Goal: Transaction & Acquisition: Purchase product/service

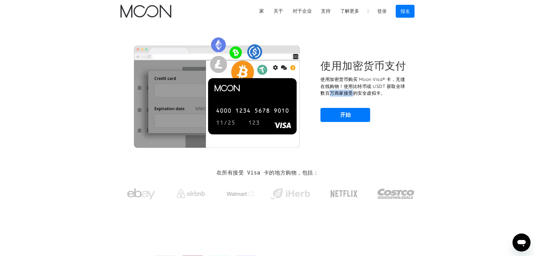
drag, startPoint x: 332, startPoint y: 92, endPoint x: 422, endPoint y: 92, distance: 89.5
click at [408, 92] on p "使用加密货币购买 Moon Visa® 卡，无缝在线购物！使用比特币或 USDT 获取全球数百万商家接受的安全虚拟卡。" at bounding box center [364, 86] width 88 height 21
click at [441, 92] on section "使用加密货币支付 使用加密货币购买 Moon Visa® 卡，无缝在线购物！使用比特币或 USDT 获取全球数百万商家接受的安全虚拟卡。 开始" at bounding box center [267, 90] width 535 height 136
drag, startPoint x: 323, startPoint y: 79, endPoint x: 404, endPoint y: 80, distance: 81.1
click at [404, 80] on font "使用加密货币购买 Moon Visa® 卡，无缝在线购物！使用比特币或 USDT 获取全球数百万商家接受的安全虚拟卡。" at bounding box center [362, 85] width 84 height 19
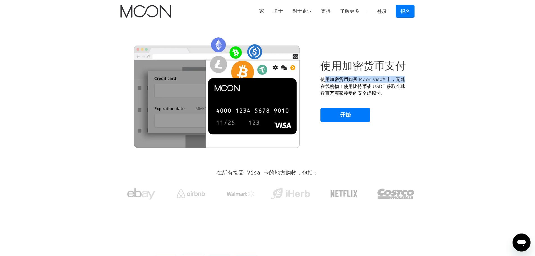
click at [404, 80] on font "使用加密货币购买 Moon Visa® 卡，无缝在线购物！使用比特币或 USDT 获取全球数百万商家接受的安全虚拟卡。" at bounding box center [362, 85] width 84 height 19
drag, startPoint x: 395, startPoint y: 80, endPoint x: 405, endPoint y: 84, distance: 10.7
click at [405, 84] on font "使用加密货币购买 Moon Visa® 卡，无缝在线购物！使用比特币或 USDT 获取全球数百万商家接受的安全虚拟卡。" at bounding box center [362, 85] width 84 height 19
click at [444, 84] on section "使用加密货币支付 使用加密货币购买 Moon Visa® 卡，无缝在线购物！使用比特币或 USDT 获取全球数百万商家接受的安全虚拟卡。 开始" at bounding box center [267, 90] width 535 height 136
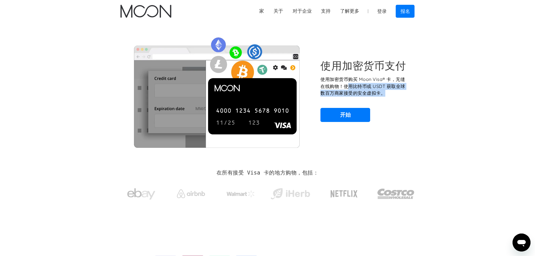
drag, startPoint x: 347, startPoint y: 85, endPoint x: 399, endPoint y: 93, distance: 52.3
click at [393, 93] on p "使用加密货币购买 Moon Visa® 卡，无缝在线购物！使用比特币或 USDT 获取全球数百万商家接受的安全虚拟卡。" at bounding box center [364, 86] width 88 height 21
click at [440, 93] on section "使用加密货币支付 使用加密货币购买 Moon Visa® 卡，无缝在线购物！使用比特币或 USDT 获取全球数百万商家接受的安全虚拟卡。 开始" at bounding box center [267, 90] width 535 height 136
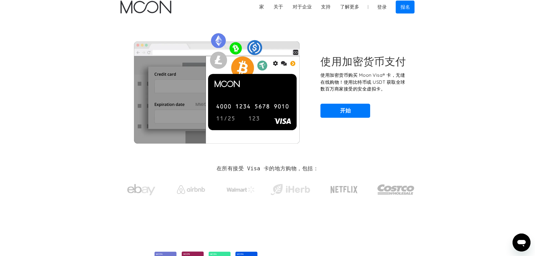
scroll to position [140, 0]
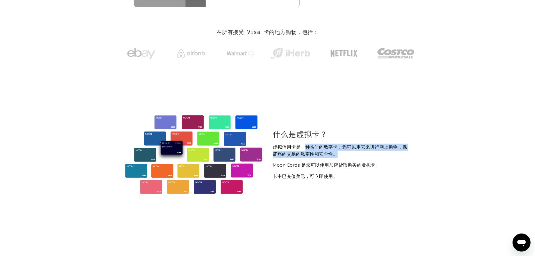
drag, startPoint x: 305, startPoint y: 144, endPoint x: 362, endPoint y: 153, distance: 57.5
click at [355, 154] on div "虚拟信用卡是一种临时的数字卡，您可以用它来进行网上购物，保证您的交易的私密性和安全性。" at bounding box center [341, 150] width 137 height 14
click at [398, 154] on div "虚拟信用卡是一种临时的数字卡，您可以用它来进行网上购物，保证您的交易的私密性和安全性。" at bounding box center [341, 150] width 137 height 14
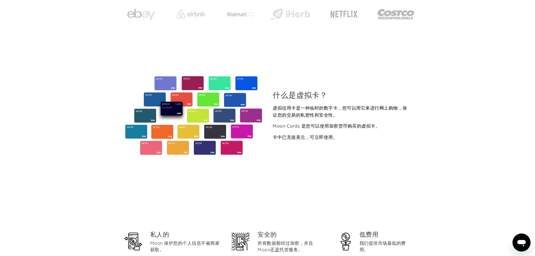
scroll to position [196, 0]
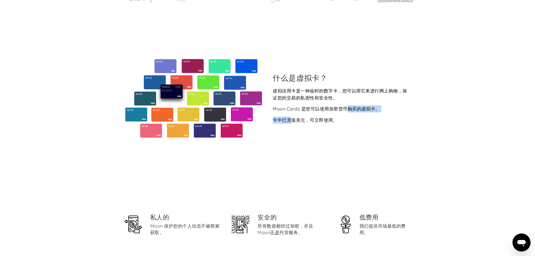
drag, startPoint x: 292, startPoint y: 119, endPoint x: 394, endPoint y: 119, distance: 101.3
click at [394, 119] on div "虚拟信用卡是一种临时的数字卡，您可以用它来进行网上购物，保证您的交易的私密性和安全性。 Moon Cards 是您可以使用加密货币购买的虚拟卡。 卡中已充值美…" at bounding box center [341, 105] width 137 height 36
click at [401, 120] on div "虚拟信用卡是一种临时的数字卡，您可以用它来进行网上购物，保证您的交易的私密性和安全性。 Moon Cards 是您可以使用加密货币购买的虚拟卡。 卡中已充值美…" at bounding box center [341, 105] width 137 height 36
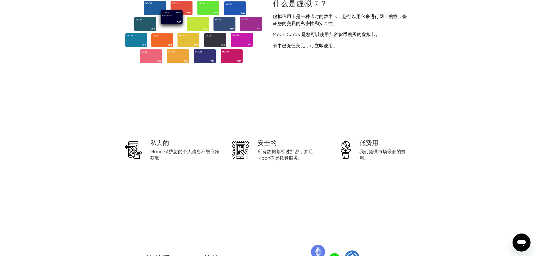
scroll to position [281, 0]
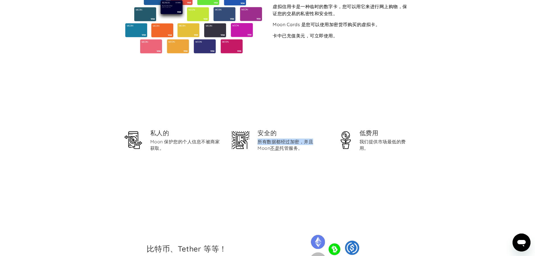
drag, startPoint x: 259, startPoint y: 141, endPoint x: 313, endPoint y: 141, distance: 53.6
click at [313, 141] on font "所有数据都经过加密，并且 Moon" at bounding box center [285, 145] width 56 height 12
drag, startPoint x: 282, startPoint y: 148, endPoint x: 307, endPoint y: 148, distance: 25.0
click at [307, 148] on div "所有数据都经过加密，并且 Moon 不是 托管服务。" at bounding box center [293, 144] width 72 height 13
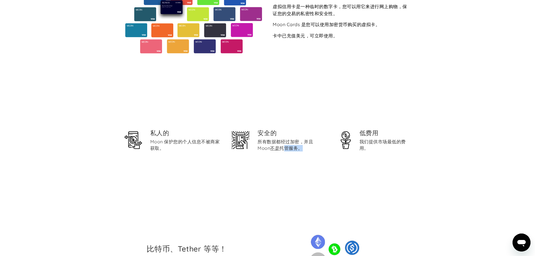
click at [307, 148] on div "所有数据都经过加密，并且 Moon 不是 托管服务。" at bounding box center [293, 144] width 72 height 13
drag, startPoint x: 363, startPoint y: 141, endPoint x: 378, endPoint y: 151, distance: 17.6
click at [378, 151] on div "我们提供市场最低的费用。" at bounding box center [384, 144] width 51 height 13
click at [394, 152] on div "低费用 我们提供市场最低的费用。" at bounding box center [375, 142] width 72 height 26
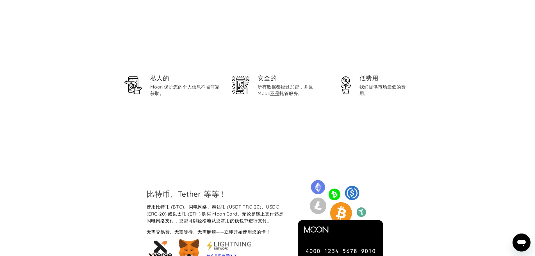
scroll to position [393, 0]
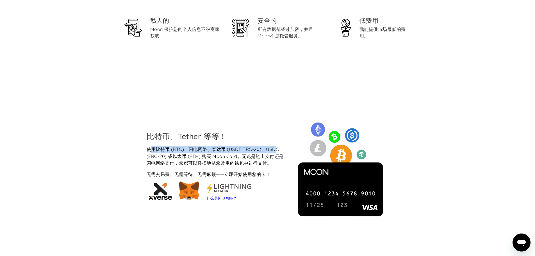
drag, startPoint x: 150, startPoint y: 148, endPoint x: 275, endPoint y: 150, distance: 124.6
click at [275, 150] on font "使用比特币 (BTC)、闪电网络、泰达币 (USDT TRC-20)、USDC (ERC-20) 或以太币 (ETH) 购买 Moon Card。无论是链上支…" at bounding box center [215, 155] width 137 height 19
drag, startPoint x: 166, startPoint y: 155, endPoint x: 253, endPoint y: 156, distance: 86.8
click at [246, 156] on font "使用比特币 (BTC)、闪电网络、泰达币 (USDT TRC-20)、USDC (ERC-20) 或以太币 (ETH) 购买 Moon Card。无论是链上支…" at bounding box center [215, 155] width 137 height 19
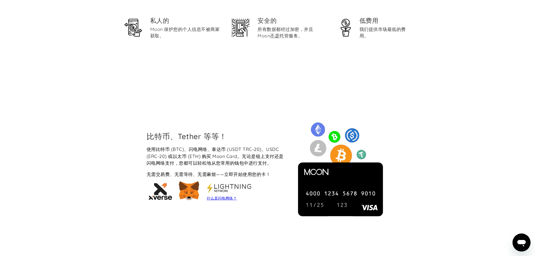
click at [254, 156] on font "使用比特币 (BTC)、闪电网络、泰达币 (USDT TRC-20)、USDC (ERC-20) 或以太币 (ETH) 购买 Moon Card。无论是链上支…" at bounding box center [215, 155] width 137 height 19
drag, startPoint x: 241, startPoint y: 158, endPoint x: 278, endPoint y: 165, distance: 38.0
click at [278, 165] on font "使用比特币 (BTC)、闪电网络、泰达币 (USDT TRC-20)、USDC (ERC-20) 或以太币 (ETH) 购买 Moon Card。无论是链上支…" at bounding box center [215, 155] width 137 height 19
drag, startPoint x: 154, startPoint y: 164, endPoint x: 202, endPoint y: 164, distance: 47.7
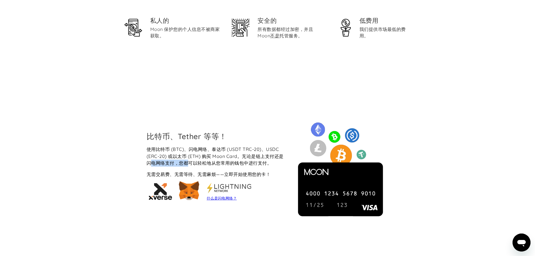
click at [199, 164] on font "使用比特币 (BTC)、闪电网络、泰达币 (USDT TRC-20)、USDC (ERC-20) 或以太币 (ETH) 购买 Moon Card。无论是链上支…" at bounding box center [215, 155] width 137 height 19
drag, startPoint x: 202, startPoint y: 164, endPoint x: 196, endPoint y: 164, distance: 5.9
click at [202, 164] on font "使用比特币 (BTC)、闪电网络、泰达币 (USDT TRC-20)、USDC (ERC-20) 或以太币 (ETH) 购买 Moon Card。无论是链上支…" at bounding box center [215, 155] width 137 height 19
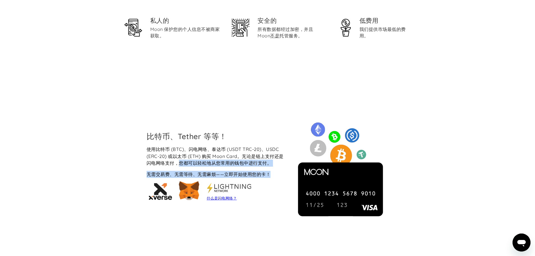
drag, startPoint x: 184, startPoint y: 163, endPoint x: 276, endPoint y: 174, distance: 92.7
click at [276, 174] on div "使用比特币 (BTC)、闪电网络、泰达币 (USDT TRC-20)、USDC (ERC-20) 或以太币 (ETH) 购买 Moon Card。无论是链上支…" at bounding box center [215, 175] width 137 height 58
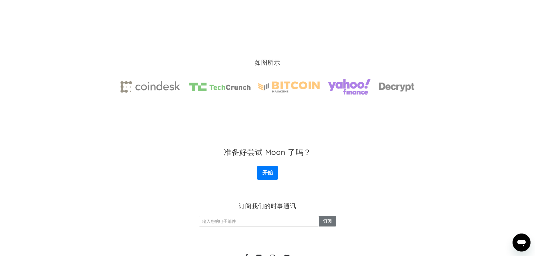
scroll to position [843, 0]
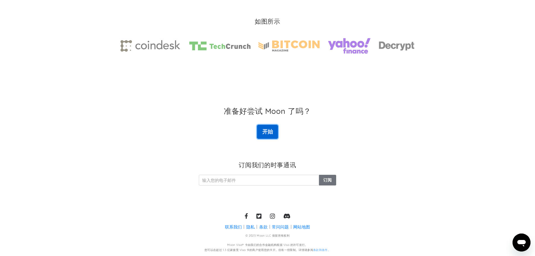
click at [272, 129] on font "开始" at bounding box center [267, 131] width 11 height 7
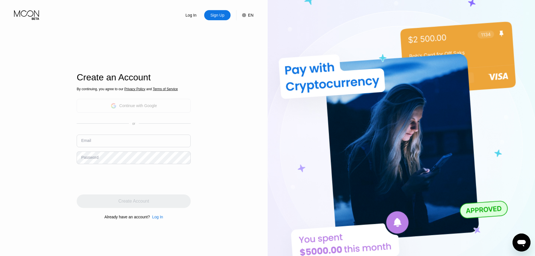
click at [136, 104] on div "Continue with Google" at bounding box center [138, 105] width 38 height 4
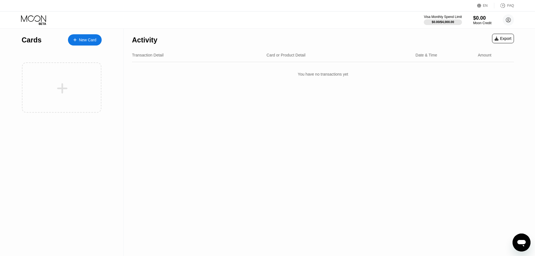
click at [481, 4] on icon at bounding box center [479, 6] width 4 height 4
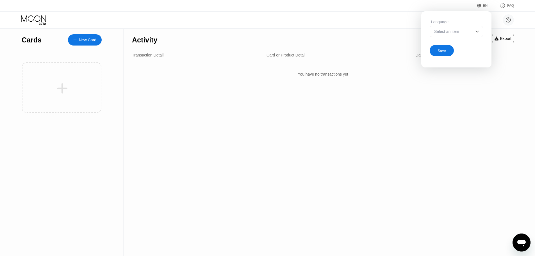
click at [478, 31] on img at bounding box center [477, 32] width 6 height 6
click at [364, 21] on div "smith sunny [EMAIL_ADDRESS][DOMAIN_NAME]  Home Settings Support Careers About …" at bounding box center [267, 20] width 535 height 17
click at [475, 31] on img at bounding box center [477, 32] width 6 height 6
click at [330, 11] on div "EN Language Select an item Save FAQ" at bounding box center [267, 6] width 535 height 12
click at [442, 51] on div "Save" at bounding box center [441, 50] width 8 height 5
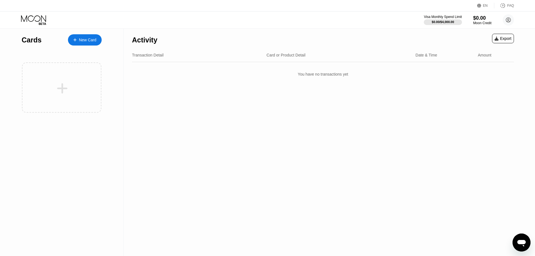
click at [84, 41] on div "New Card" at bounding box center [87, 40] width 17 height 5
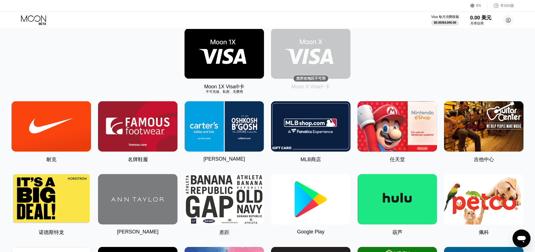
scroll to position [84, 0]
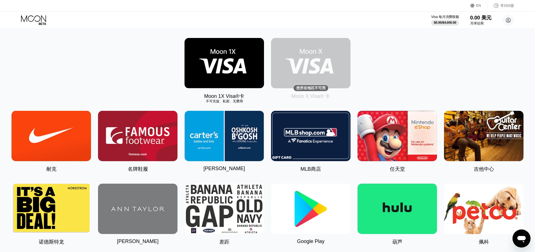
click at [236, 60] on img at bounding box center [223, 63] width 79 height 50
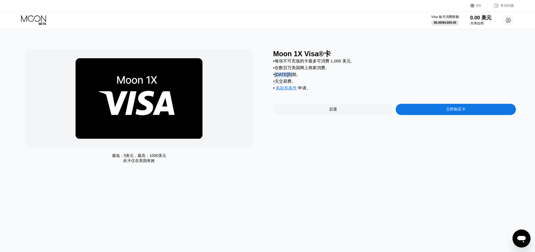
drag, startPoint x: 278, startPoint y: 78, endPoint x: 345, endPoint y: 78, distance: 67.4
click at [336, 77] on div "• 2个月后到期。" at bounding box center [394, 74] width 243 height 5
click at [348, 77] on div "• 2个月后到期。" at bounding box center [394, 74] width 243 height 5
drag, startPoint x: 281, startPoint y: 62, endPoint x: 314, endPoint y: 61, distance: 32.8
click at [314, 61] on font "每张不可充值的卡最多可消费 1,000 美元。" at bounding box center [315, 60] width 80 height 5
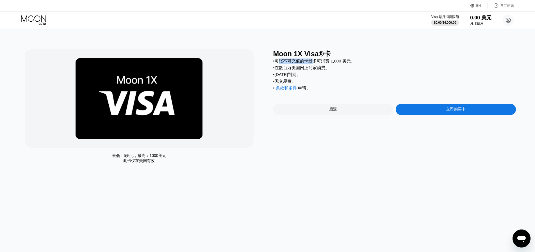
click at [314, 61] on font "每张不可充值的卡最多可消费 1,000 美元。" at bounding box center [315, 60] width 80 height 5
drag, startPoint x: 323, startPoint y: 61, endPoint x: 333, endPoint y: 61, distance: 10.1
click at [333, 61] on font "每张不可充值的卡最多可消费 1,000 美元。" at bounding box center [315, 60] width 80 height 5
drag, startPoint x: 301, startPoint y: 61, endPoint x: 372, endPoint y: 62, distance: 71.3
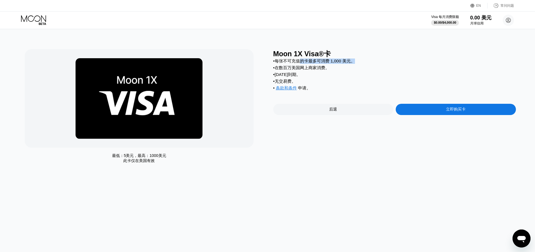
click at [372, 62] on div "• 每张不可充值的卡最多可消费 1,000 美元。" at bounding box center [394, 60] width 243 height 5
drag, startPoint x: 276, startPoint y: 62, endPoint x: 296, endPoint y: 62, distance: 19.9
click at [296, 62] on font "每张不可充值的卡最多可消费 1,000 美元。" at bounding box center [315, 60] width 80 height 5
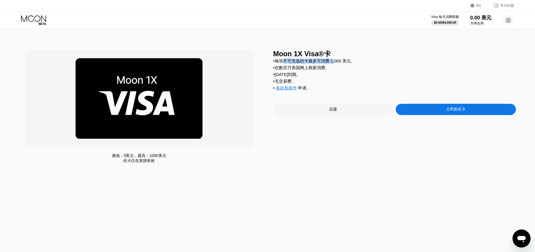
drag, startPoint x: 283, startPoint y: 62, endPoint x: 364, endPoint y: 64, distance: 81.2
click at [364, 64] on div "• 每张不可充值的卡最多可消费 1,000 美元。" at bounding box center [394, 60] width 243 height 5
click at [376, 64] on div "• 每张不可充值的卡最多可消费 1,000 美元。" at bounding box center [394, 60] width 243 height 5
drag, startPoint x: 110, startPoint y: 154, endPoint x: 180, endPoint y: 164, distance: 70.6
click at [180, 163] on div "最低： 5美元 ，最高： 1000美元 此卡仅在 美国有效" at bounding box center [139, 158] width 229 height 10
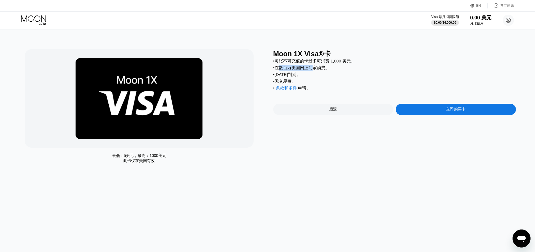
drag, startPoint x: 279, startPoint y: 71, endPoint x: 351, endPoint y: 71, distance: 72.4
click at [333, 70] on div "• 在数百万美国网上商家消费。" at bounding box center [394, 67] width 243 height 5
click at [354, 70] on div "• 在数百万美国网上商家消费。" at bounding box center [394, 67] width 243 height 5
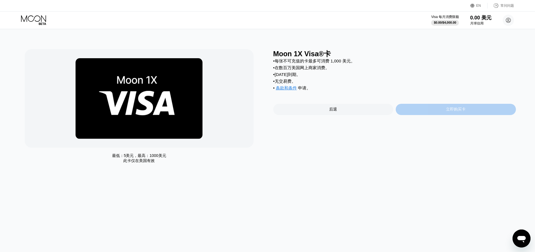
click at [476, 113] on div "立即购买卡" at bounding box center [456, 109] width 120 height 11
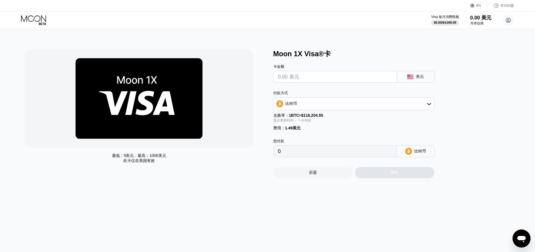
click at [330, 78] on input "text" at bounding box center [335, 76] width 114 height 11
click at [443, 82] on div "卡金额 美元" at bounding box center [363, 70] width 180 height 24
click at [472, 95] on div "Moon 1X Visa®卡 卡金额 美元 付款方式 比特币 兑换率： 1 BTC ≈ $116,204.55 最后更新时间： 一分钟前 费用 ： 1.49美…" at bounding box center [394, 113] width 243 height 129
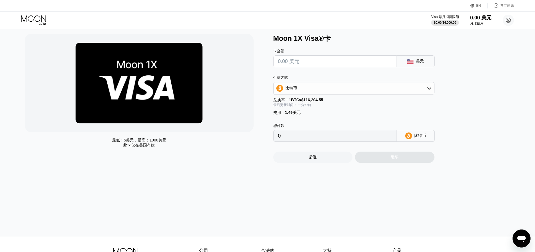
scroll to position [28, 0]
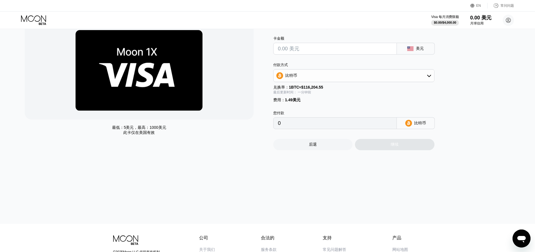
click at [413, 77] on div "比特币" at bounding box center [353, 75] width 161 height 11
click at [312, 104] on font "TRON 上的 USDT" at bounding box center [303, 103] width 32 height 4
type input "0.00"
click at [484, 97] on div "Moon 1X Visa®卡 卡金额 美元 付款方式 TRON 上的 USDT 兑换率： 1 BTC ≈ $116,204.55 最后更新时间： 一分钟前 费…" at bounding box center [394, 85] width 243 height 129
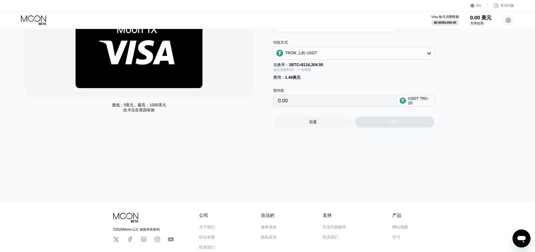
scroll to position [0, 0]
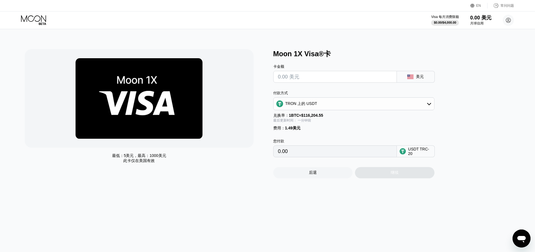
click at [317, 152] on input "0.00" at bounding box center [335, 150] width 114 height 11
click at [326, 128] on div "费用 ： 1.49美元" at bounding box center [353, 127] width 161 height 5
click at [310, 155] on input "0.00" at bounding box center [335, 150] width 114 height 11
click at [327, 78] on input "text" at bounding box center [335, 76] width 114 height 11
type input "$1"
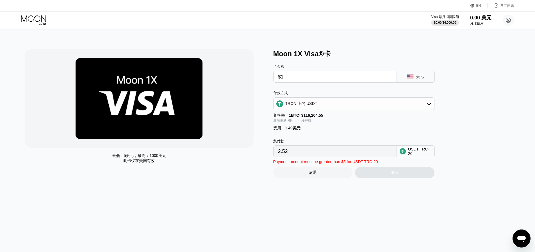
type input "2.52"
type input "$10"
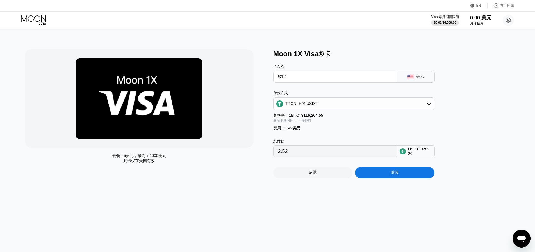
type input "11.61"
click at [494, 121] on div "Moon 1X Visa®卡 卡金额 $10 美元 付款方式 TRON 上的 USDT 兑换率： 1 BTC ≈ $116,204.55 最后更新时间： 一分…" at bounding box center [394, 113] width 243 height 129
drag, startPoint x: 307, startPoint y: 78, endPoint x: 276, endPoint y: 77, distance: 31.2
click at [276, 77] on div "$10" at bounding box center [335, 77] width 124 height 12
type input "$1"
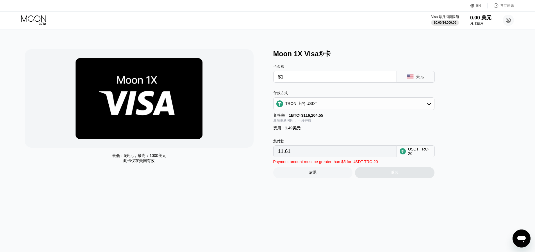
type input "2.52"
type input "$10"
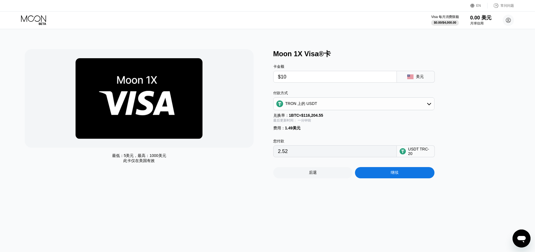
type input "11.61"
type input "$100"
type input "102.52"
type input "$1000"
type input "1011.61"
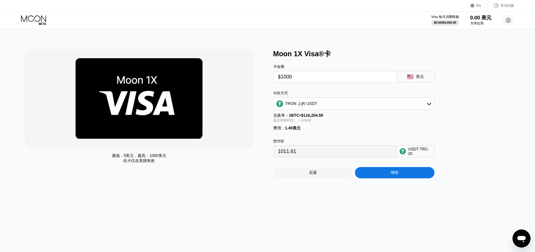
type input "$10000"
type input "10102.52"
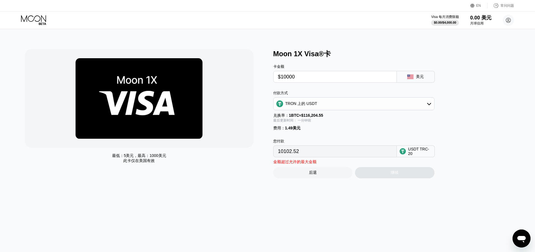
type input "$1000"
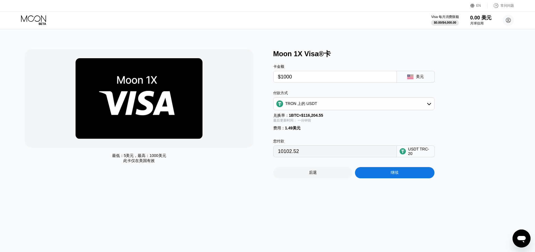
type input "1011.61"
click at [475, 104] on div "Moon 1X Visa®卡 卡金额 $1000 美元 付款方式 TRON 上的 USDT 兑换率： 1 BTC ≈ $116,204.55 最后更新时间： …" at bounding box center [394, 113] width 243 height 129
drag, startPoint x: 298, startPoint y: 77, endPoint x: 282, endPoint y: 74, distance: 16.8
click at [282, 74] on input "$1000" at bounding box center [335, 76] width 114 height 11
type input "$5"
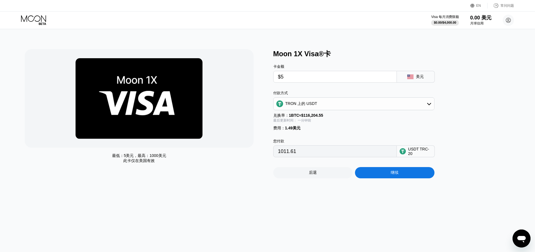
type input "6.56"
type input "$50"
type input "52.01"
type input "$500"
type input "506.56"
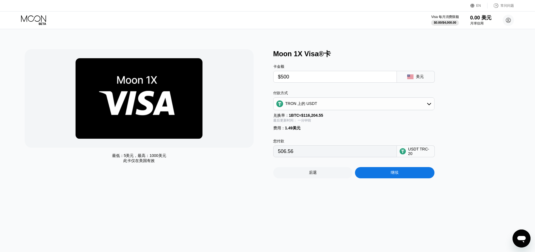
type input "$500"
click at [488, 121] on div "Moon 1X Visa®卡 卡金额 $500 美元 付款方式 TRON 上的 USDT 兑换率： 1 BTC ≈ $116,204.55 最后更新时间： 一…" at bounding box center [394, 113] width 243 height 129
click at [419, 77] on font "美元" at bounding box center [420, 76] width 8 height 4
drag, startPoint x: 273, startPoint y: 52, endPoint x: 374, endPoint y: 52, distance: 100.8
click at [369, 52] on div "Moon 1X Visa®卡" at bounding box center [394, 53] width 243 height 9
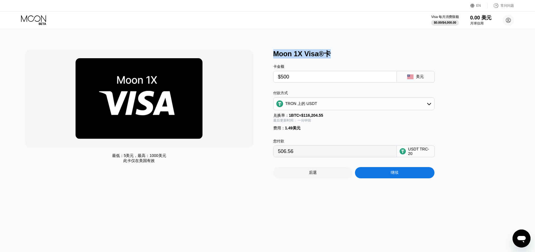
click at [374, 52] on div "Moon 1X Visa®卡" at bounding box center [394, 53] width 243 height 9
click at [37, 22] on icon at bounding box center [34, 20] width 26 height 10
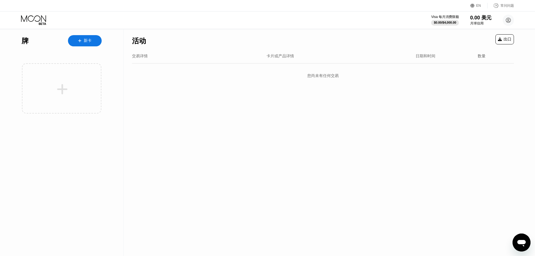
click at [88, 41] on font "新卡" at bounding box center [88, 40] width 8 height 4
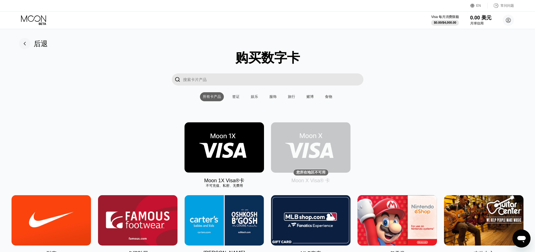
click at [413, 85] on div "" at bounding box center [267, 79] width 522 height 12
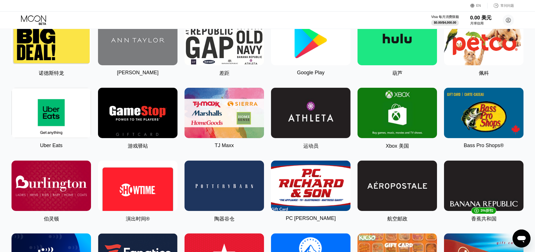
scroll to position [196, 0]
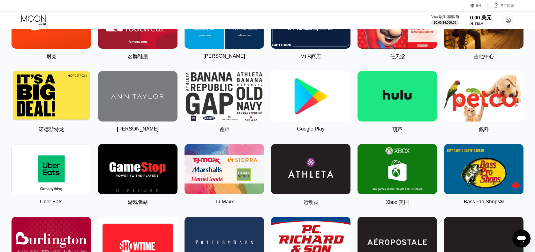
click at [316, 104] on img at bounding box center [310, 96] width 79 height 50
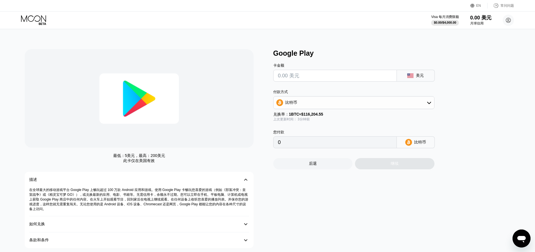
scroll to position [28, 0]
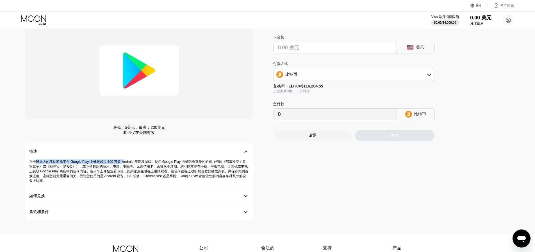
drag, startPoint x: 36, startPoint y: 164, endPoint x: 122, endPoint y: 164, distance: 86.2
click at [122, 164] on font "在全球最大的移动游戏平台 Google Play 上畅玩超过 100 万款 Android 应用和游戏。使用 Google Play 卡畅玩您喜爱的游戏（例如…" at bounding box center [138, 170] width 219 height 23
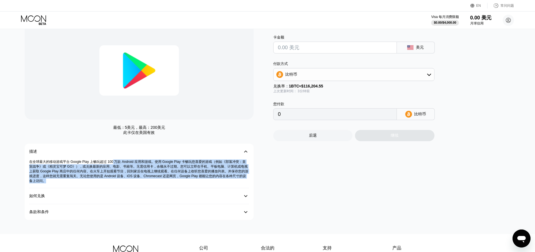
drag, startPoint x: 112, startPoint y: 163, endPoint x: 173, endPoint y: 180, distance: 63.2
click at [173, 180] on div "在全球最大的移动游戏平台 Google Play 上畅玩超过 100 万款 Android 应用和游戏。使用 Google Play 卡畅玩您喜爱的游戏（例如…" at bounding box center [139, 173] width 220 height 29
click at [227, 180] on div "在全球最大的移动游戏平台 Google Play 上畅玩超过 100 万款 Android 应用和游戏。使用 Google Play 卡畅玩您喜爱的游戏（例如…" at bounding box center [139, 173] width 220 height 29
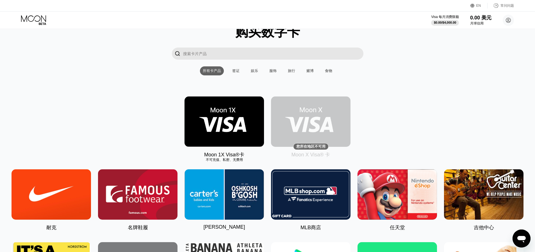
scroll to position [84, 0]
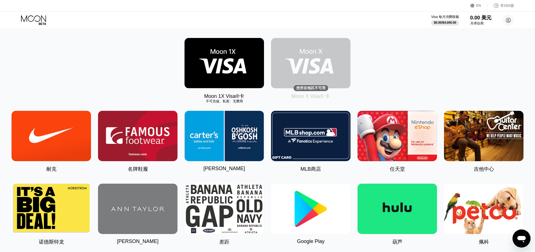
click at [317, 64] on img at bounding box center [310, 63] width 79 height 50
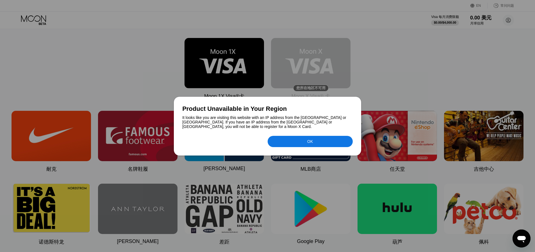
drag, startPoint x: 293, startPoint y: 100, endPoint x: 402, endPoint y: 97, distance: 108.9
click at [402, 97] on div "Product Unavailable in Your Region It looks like you are visiting this website …" at bounding box center [267, 126] width 535 height 252
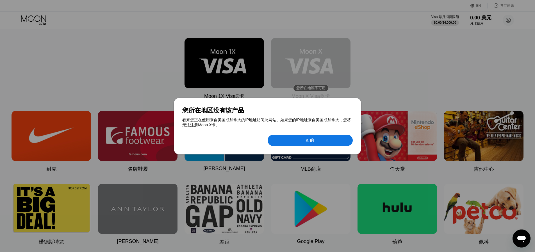
click at [218, 122] on font "看来您正在使用来自美国或加拿大的IP地址访问此网站。如果您的IP地址来自美国或加拿大，您将无法注册Moon X卡。" at bounding box center [266, 122] width 168 height 10
drag, startPoint x: 193, startPoint y: 120, endPoint x: 276, endPoint y: 119, distance: 82.8
click at [276, 119] on font "看来您正在使用来自美国或加拿大的IP地址访问此网站。如果您的IP地址来自美国或加拿大，您将无法注册Moon X卡。" at bounding box center [266, 122] width 168 height 10
drag, startPoint x: 0, startPoint y: 0, endPoint x: 345, endPoint y: 119, distance: 364.8
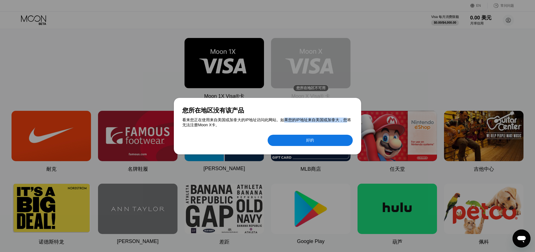
click at [345, 119] on font "看来您正在使用来自美国或加拿大的IP地址访问此网站。如果您的IP地址来自美国或加拿大，您将无法注册Moon X卡。" at bounding box center [266, 122] width 168 height 10
drag, startPoint x: 344, startPoint y: 119, endPoint x: 345, endPoint y: 125, distance: 6.4
click at [345, 125] on div "看来您正在使用来自美国或加拿大的IP地址访问此网站。如果您的IP地址来自美国或加拿大，您将无法注册Moon X卡。" at bounding box center [267, 122] width 170 height 10
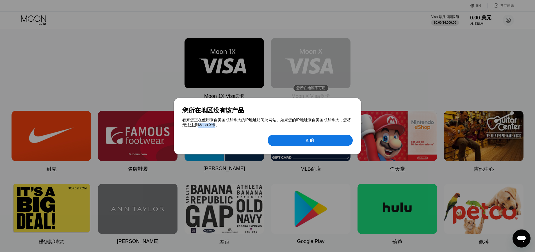
drag, startPoint x: 198, startPoint y: 127, endPoint x: 216, endPoint y: 126, distance: 17.7
click at [216, 126] on font "看来您正在使用来自美国或加拿大的IP地址访问此网站。如果您的IP地址来自美国或加拿大，您将无法注册Moon X卡。" at bounding box center [266, 122] width 168 height 10
click at [302, 140] on div "好的" at bounding box center [310, 139] width 85 height 11
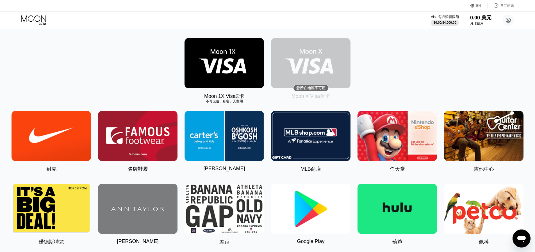
click at [441, 21] on font "$0.00" at bounding box center [437, 22] width 8 height 3
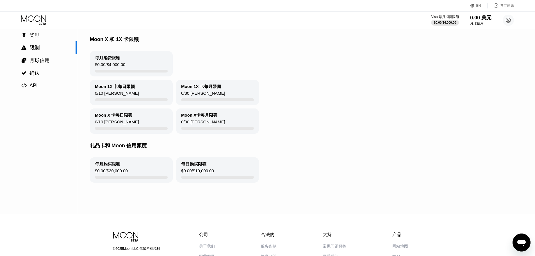
scroll to position [56, 0]
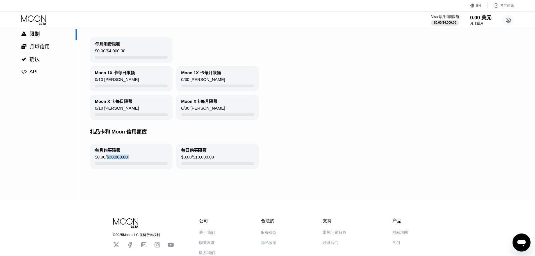
drag, startPoint x: 108, startPoint y: 161, endPoint x: 143, endPoint y: 161, distance: 34.8
click at [143, 161] on div "每月购买限额 $0.00 / $30,000.00" at bounding box center [131, 155] width 83 height 25
click at [144, 161] on div "每月购买限额 $0.00 / $30,000.00" at bounding box center [131, 155] width 83 height 25
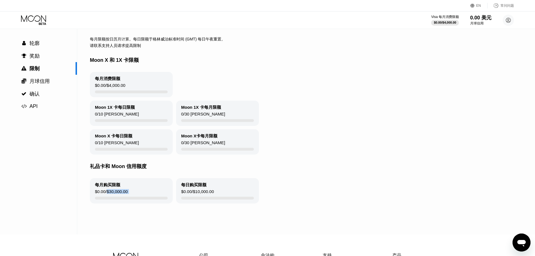
scroll to position [0, 0]
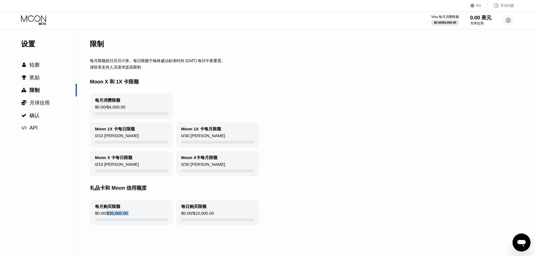
click at [140, 133] on div "Moon 1X 卡每日限额 0 / 10 张卡" at bounding box center [131, 134] width 83 height 25
click at [142, 105] on div "每月消费限额 $0.00 / $4,000.00" at bounding box center [131, 105] width 83 height 25
click at [265, 93] on div "Moon X 和 1X 卡限额" at bounding box center [304, 82] width 428 height 24
click at [92, 61] on font "每月限额按日历月计算。每日限额于格林威治标准时间 (GMT) 每日午夜重置。" at bounding box center [157, 60] width 135 height 4
drag, startPoint x: 135, startPoint y: 62, endPoint x: 207, endPoint y: 63, distance: 72.4
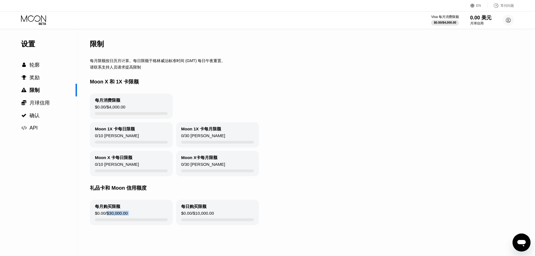
click at [207, 63] on font "每月限额按日历月计算。每日限额于格林威治标准时间 (GMT) 每日午夜重置。" at bounding box center [157, 60] width 135 height 4
click at [224, 63] on font "每月限额按日历月计算。每日限额于格林威治标准时间 (GMT) 每日午夜重置。" at bounding box center [157, 60] width 135 height 4
drag, startPoint x: 96, startPoint y: 102, endPoint x: 132, endPoint y: 106, distance: 36.1
click at [132, 106] on div "每月消费限额 $0.00 / $4,000.00" at bounding box center [131, 105] width 83 height 25
click at [290, 131] on div "Moon 1X 卡每日限额 0 / 10 张卡 Moon 1X 卡每月限额 0 / 30 张卡" at bounding box center [304, 134] width 428 height 25
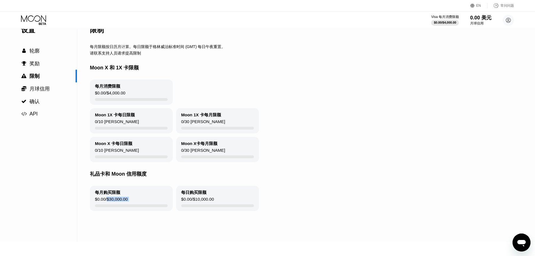
scroll to position [28, 0]
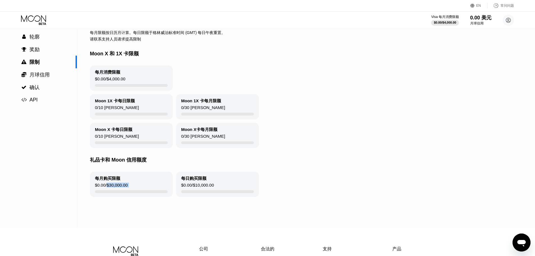
click at [291, 130] on div "Moon X 卡每日限额 0 / 10 张卡 Moon X卡每月限额 0 / 30 张卡" at bounding box center [304, 135] width 428 height 25
click at [175, 187] on div "每月购买限额 $0.00 / $30,000.00 每日购买限额 $0.00 / $10,000.00" at bounding box center [304, 184] width 428 height 25
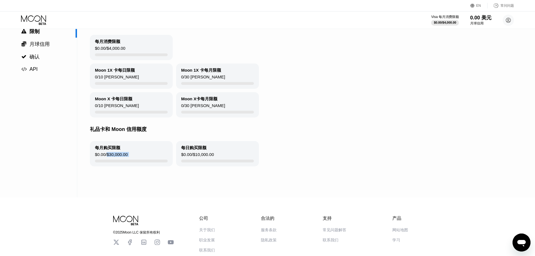
scroll to position [95, 0]
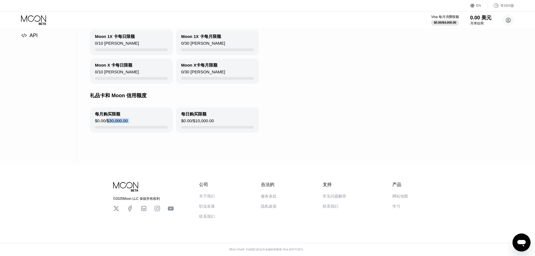
click at [263, 160] on div "限制 每月限额按日历月计算。每日限额于格林威治标准时间 (GMT) 每日午夜重置。 请联系支持人员请求提高限制 Moon X 和 1X 卡限额 每月消费限额 …" at bounding box center [304, 50] width 428 height 226
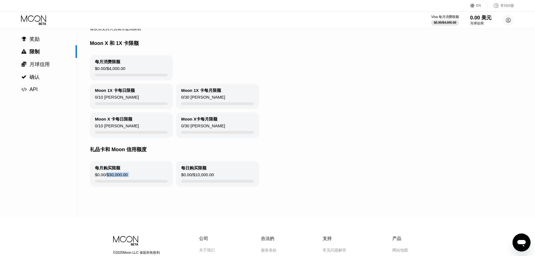
scroll to position [0, 0]
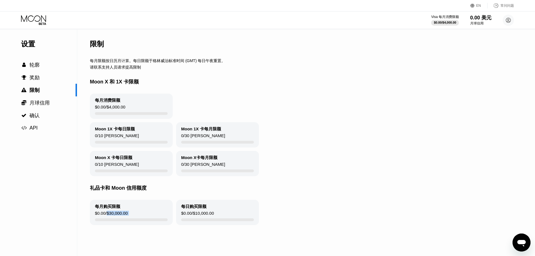
click at [30, 20] on icon at bounding box center [34, 20] width 26 height 10
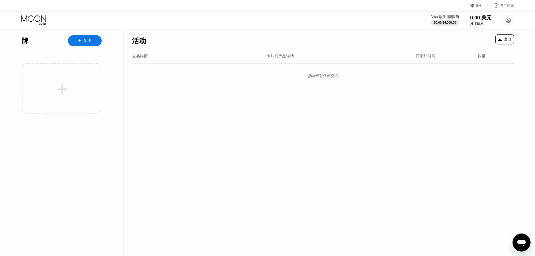
click at [506, 6] on font "常问问题" at bounding box center [506, 6] width 13 height 4
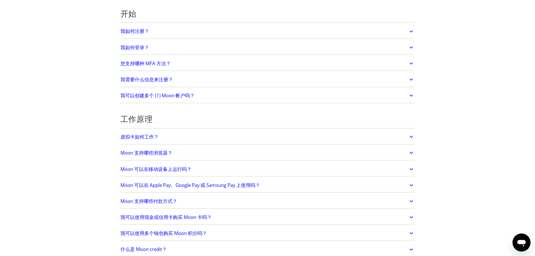
scroll to position [84, 0]
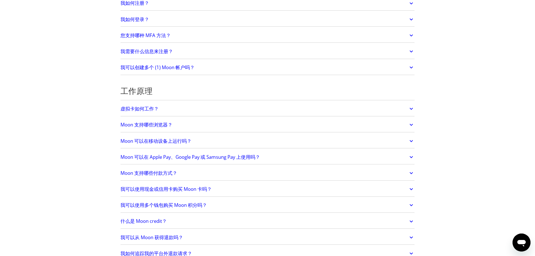
click at [408, 67] on icon at bounding box center [411, 67] width 6 height 10
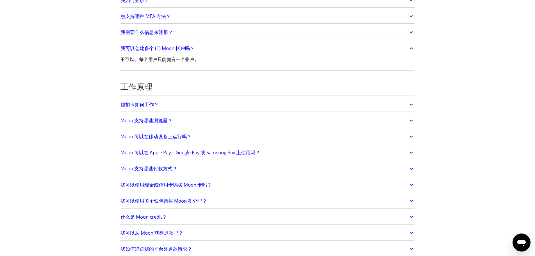
scroll to position [112, 0]
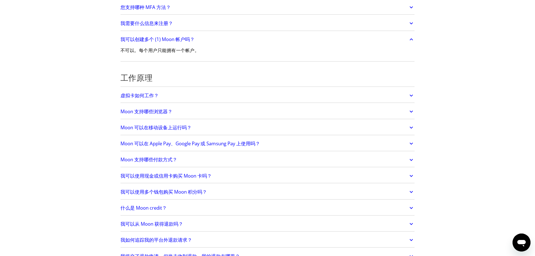
click at [412, 95] on icon at bounding box center [411, 95] width 3 height 2
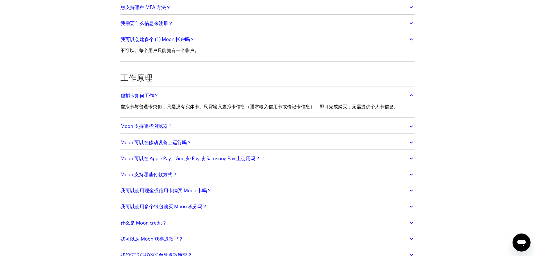
click at [412, 95] on icon at bounding box center [411, 95] width 6 height 10
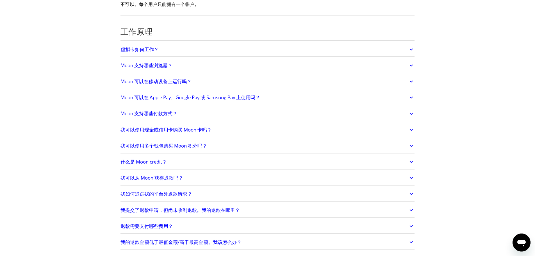
scroll to position [168, 0]
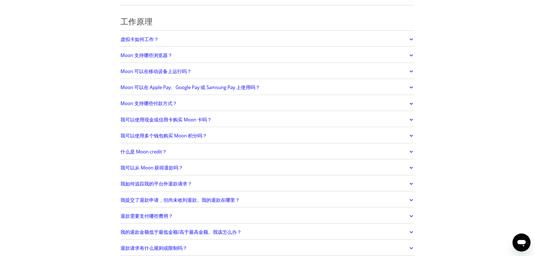
click at [413, 102] on icon at bounding box center [411, 104] width 6 height 10
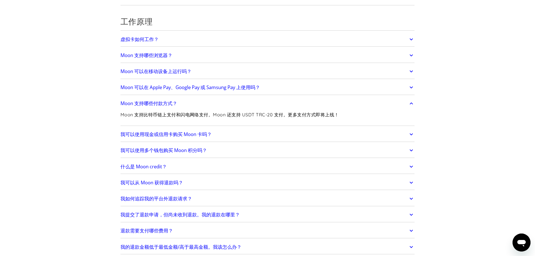
click at [413, 102] on icon at bounding box center [411, 104] width 6 height 10
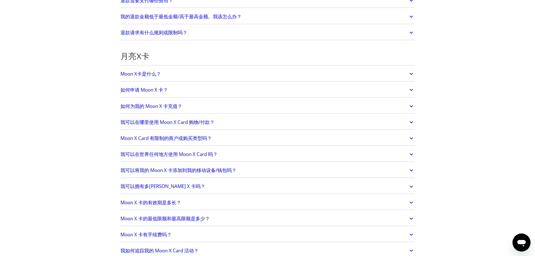
scroll to position [393, 0]
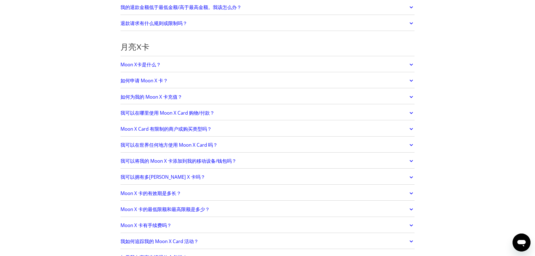
click at [411, 113] on icon at bounding box center [411, 113] width 3 height 2
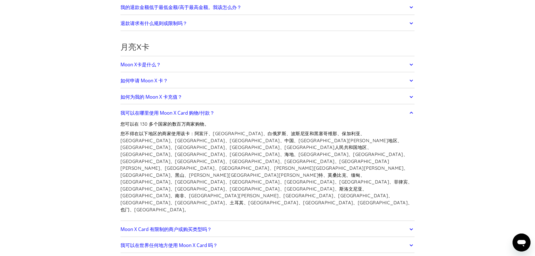
scroll to position [421, 0]
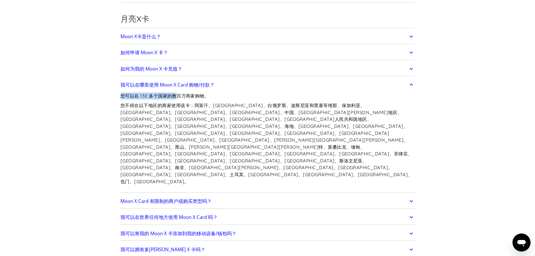
drag, startPoint x: 123, startPoint y: 95, endPoint x: 180, endPoint y: 94, distance: 57.3
click at [180, 94] on font "您可以在 130 多个国家的数百万商家购物。" at bounding box center [164, 96] width 89 height 6
drag, startPoint x: 180, startPoint y: 95, endPoint x: 225, endPoint y: 95, distance: 45.2
click at [225, 95] on p "您可以在 130 多个国家的数百万商家购物。" at bounding box center [267, 95] width 294 height 7
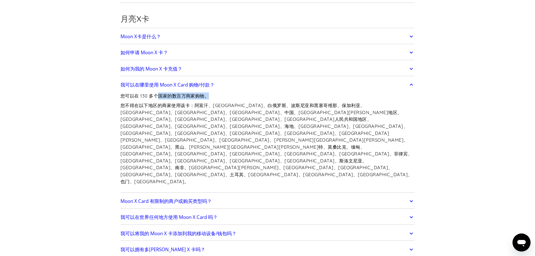
click at [227, 95] on p "您可以在 130 多个国家的数百万商家购物。" at bounding box center [267, 95] width 294 height 7
drag, startPoint x: 122, startPoint y: 104, endPoint x: 221, endPoint y: 104, distance: 99.9
click at [221, 104] on font "您不得在以下地区的商家使用该卡：阿富汗、阿尔巴尼亚、白俄罗斯、波斯尼亚和黑塞哥维那、保加利亚、布基纳法索、喀麦隆、中非共和国、中国、乌克兰克里米亚地区、克罗地…" at bounding box center [266, 142] width 292 height 81
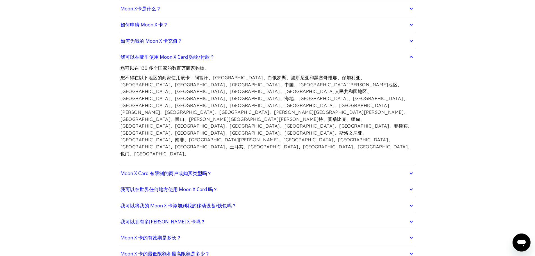
scroll to position [449, 0]
click at [411, 172] on icon at bounding box center [411, 173] width 3 height 2
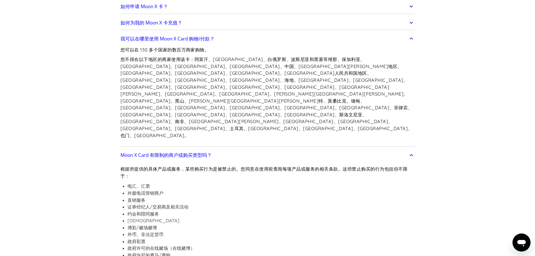
scroll to position [477, 0]
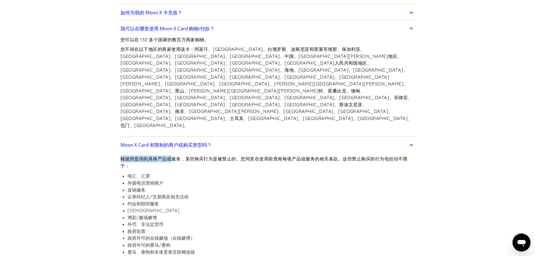
drag, startPoint x: 122, startPoint y: 110, endPoint x: 195, endPoint y: 110, distance: 73.3
click at [195, 156] on font "根据所提供的具体产品或服务，某些购买行为是被禁止的。您同意在使用前查阅每项产品或服务的相关条款。这些禁止购买的行为包括但不限于：" at bounding box center [263, 162] width 287 height 13
drag, startPoint x: 181, startPoint y: 110, endPoint x: 284, endPoint y: 110, distance: 103.6
click at [281, 156] on font "根据所提供的具体产品或服务，某些购买行为是被禁止的。您同意在使用前查阅每项产品或服务的相关条款。这些禁止购买的行为包括但不限于：" at bounding box center [263, 162] width 287 height 13
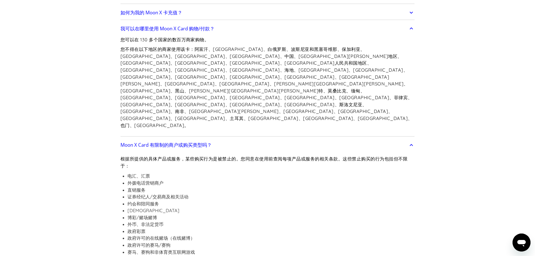
click at [284, 156] on font "根据所提供的具体产品或服务，某些购买行为是被禁止的。您同意在使用前查阅每项产品或服务的相关条款。这些禁止购买的行为包括但不限于：" at bounding box center [263, 162] width 287 height 13
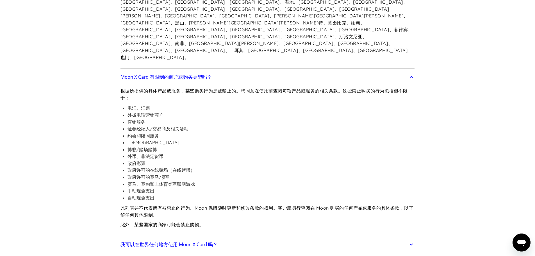
scroll to position [561, 0]
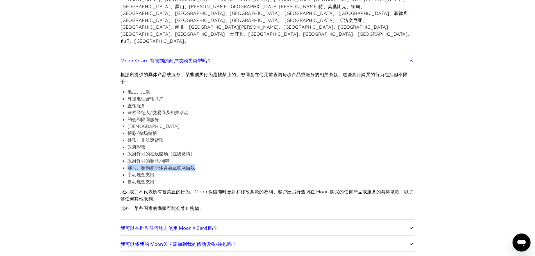
drag, startPoint x: 129, startPoint y: 120, endPoint x: 265, endPoint y: 119, distance: 135.6
click at [259, 164] on li "赛马、赛狗和非体育类互联网游戏" at bounding box center [270, 167] width 287 height 7
click at [285, 164] on li "赛马、赛狗和非体育类互联网游戏" at bounding box center [270, 167] width 287 height 7
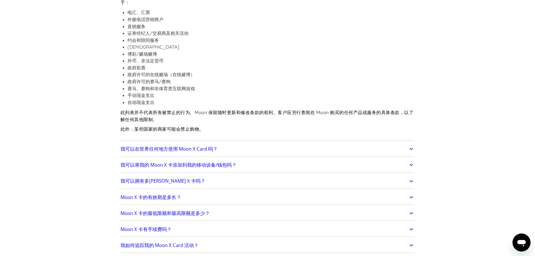
scroll to position [646, 0]
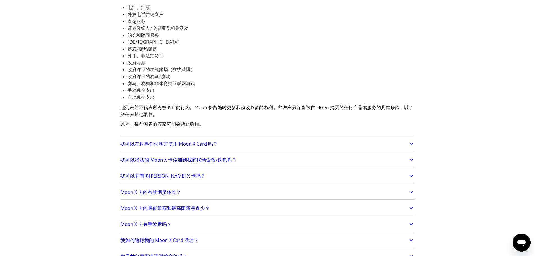
click at [307, 138] on link "我可以在世界任何地方使用 Moon X Card 吗？" at bounding box center [267, 144] width 294 height 12
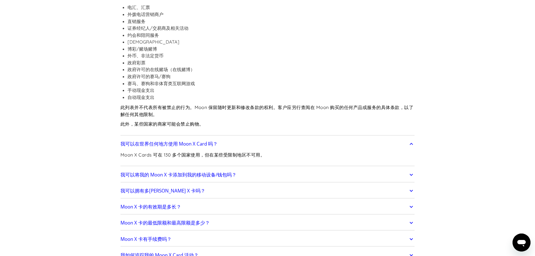
click at [307, 138] on link "我可以在世界任何地方使用 Moon X Card 吗？" at bounding box center [267, 144] width 294 height 12
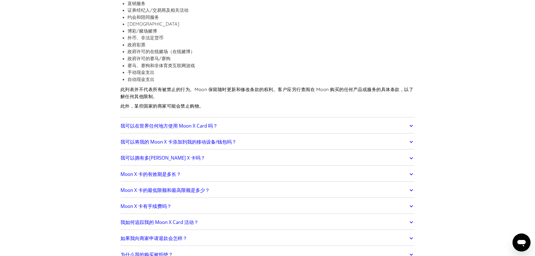
scroll to position [674, 0]
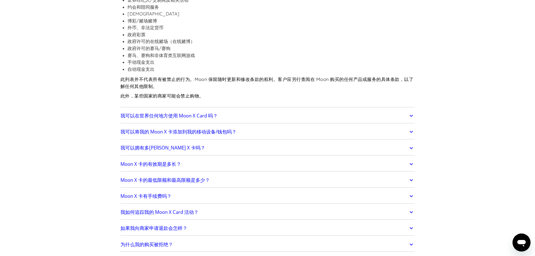
click at [233, 142] on link "我可以拥有多张 Moon X 卡吗？" at bounding box center [267, 148] width 294 height 12
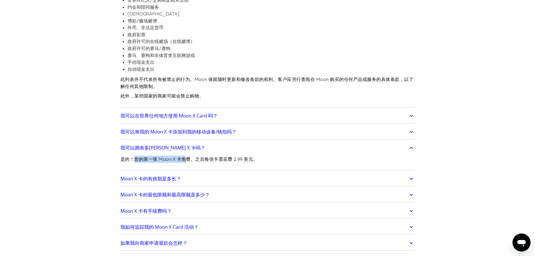
drag, startPoint x: 133, startPoint y: 109, endPoint x: 209, endPoint y: 109, distance: 75.8
click at [199, 156] on font "是的！您的第一张 Moon X 卡免费。之后每张卡需花费 2.99 美元。" at bounding box center [188, 159] width 137 height 6
click at [209, 156] on font "是的！您的第一张 Moon X 卡免费。之后每张卡需花费 2.99 美元。" at bounding box center [188, 159] width 137 height 6
drag, startPoint x: 194, startPoint y: 109, endPoint x: 324, endPoint y: 109, distance: 129.7
click at [324, 154] on div "是的！您的第一张 Moon X 卡免费。之后每张卡需花费 2.99 美元。" at bounding box center [267, 161] width 294 height 15
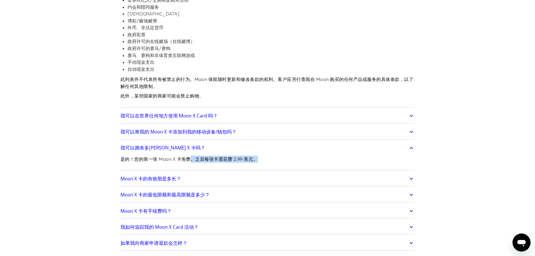
click at [324, 154] on div "是的！您的第一张 Moon X 卡免费。之后每张卡需花费 2.99 美元。" at bounding box center [267, 161] width 294 height 15
click at [300, 142] on link "我可以拥有多张 Moon X 卡吗？" at bounding box center [267, 148] width 294 height 12
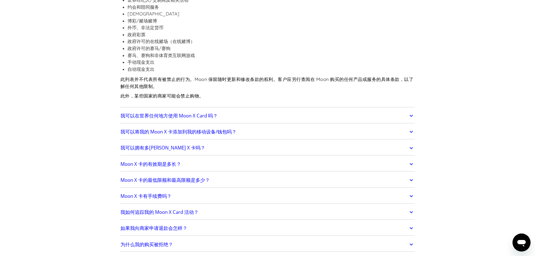
click at [206, 158] on link "Moon X 卡的有效期是多长？" at bounding box center [267, 164] width 294 height 12
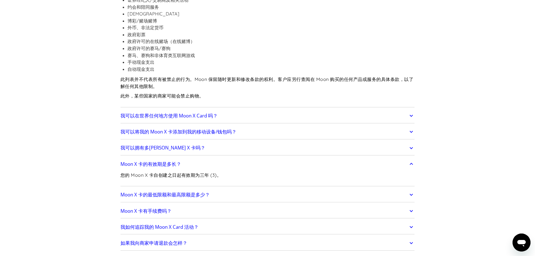
click at [206, 158] on link "Moon X 卡的有效期是多长？" at bounding box center [267, 164] width 294 height 12
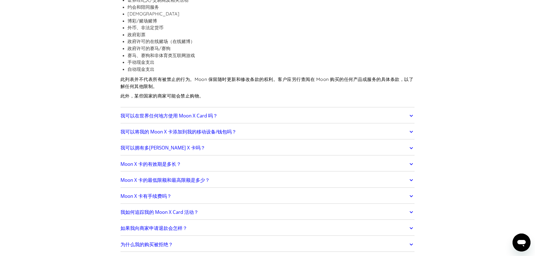
scroll to position [702, 0]
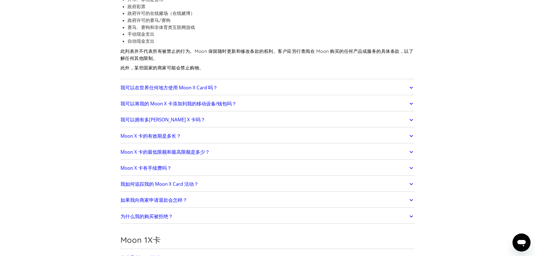
click at [221, 146] on link "Moon X 卡的最低限额和最高限额是多少？" at bounding box center [267, 152] width 294 height 12
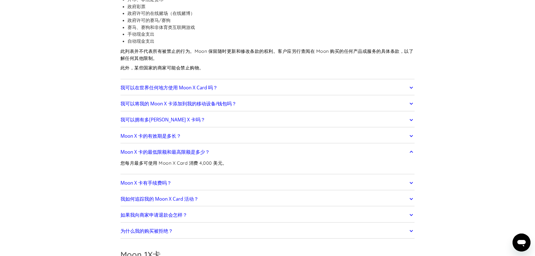
click at [230, 146] on link "Moon X 卡的最低限额和最高限额是多少？" at bounding box center [267, 152] width 294 height 12
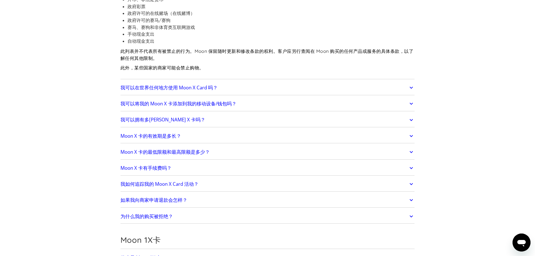
click at [230, 146] on link "Moon X 卡的最低限额和最高限额是多少？" at bounding box center [267, 152] width 294 height 12
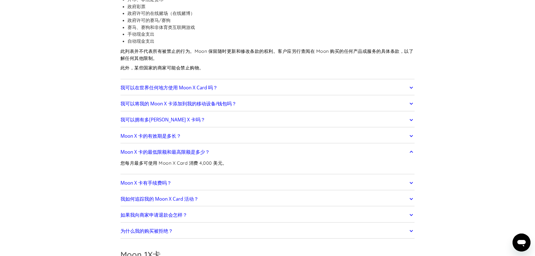
click at [230, 146] on link "Moon X 卡的最低限额和最高限额是多少？" at bounding box center [267, 152] width 294 height 12
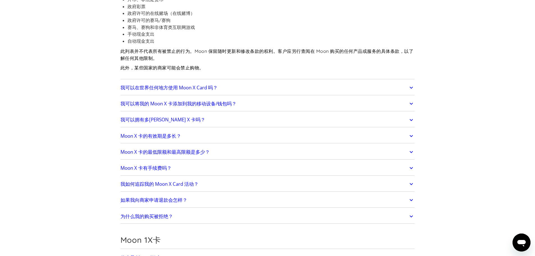
click at [220, 162] on link "Moon X 卡有手续费吗？" at bounding box center [267, 168] width 294 height 12
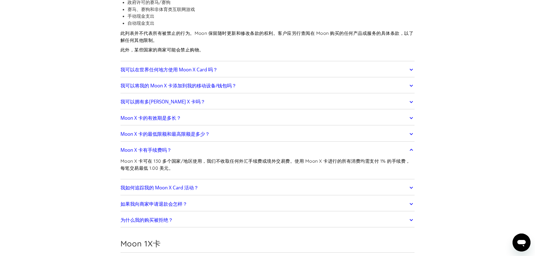
scroll to position [730, 0]
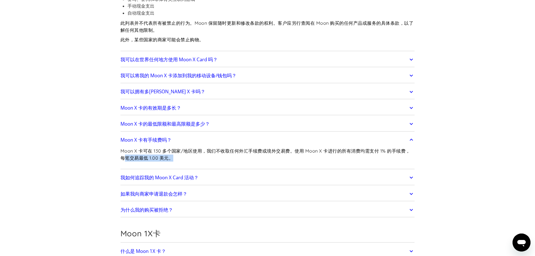
drag, startPoint x: 133, startPoint y: 110, endPoint x: 227, endPoint y: 110, distance: 94.6
click at [227, 147] on p "Moon X 卡可在 130 多个国家/地区使用，我们不收取任何外汇手续费或境外交易费。使用 Moon X 卡进行的所有消费均需支付 1% 的手续费，每笔交易…" at bounding box center [267, 154] width 294 height 14
click at [243, 147] on p "Moon X 卡可在 130 多个国家/地区使用，我们不收取任何外汇手续费或境外交易费。使用 Moon X 卡进行的所有消费均需支付 1% 的手续费，每笔交易…" at bounding box center [267, 154] width 294 height 14
drag, startPoint x: 211, startPoint y: 100, endPoint x: 307, endPoint y: 106, distance: 96.7
click at [307, 147] on p "Moon X 卡可在 130 多个国家/地区使用，我们不收取任何外汇手续费或境外交易费。使用 Moon X 卡进行的所有消费均需支付 1% 的手续费，每笔交易…" at bounding box center [267, 154] width 294 height 14
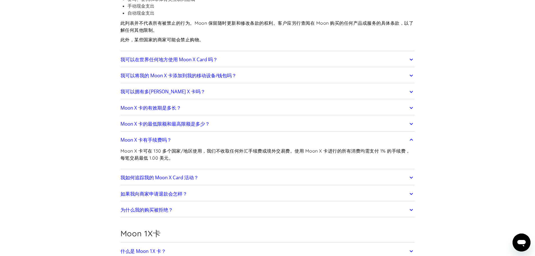
click at [323, 147] on p "Moon X 卡可在 130 多个国家/地区使用，我们不收取任何外汇手续费或境外交易费。使用 Moon X 卡进行的所有消费均需支付 1% 的手续费，每笔交易…" at bounding box center [267, 154] width 294 height 14
drag, startPoint x: 298, startPoint y: 102, endPoint x: 404, endPoint y: 102, distance: 106.9
click at [404, 148] on font "Moon X 卡可在 130 多个国家/地区使用，我们不收取任何外汇手续费或境外交易费。使用 Moon X 卡进行的所有消费均需支付 1% 的手续费，每笔交易…" at bounding box center [265, 154] width 290 height 13
drag, startPoint x: 167, startPoint y: 101, endPoint x: 225, endPoint y: 101, distance: 58.1
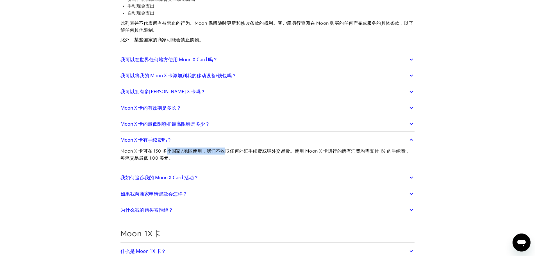
click at [225, 148] on font "Moon X 卡可在 130 多个国家/地区使用，我们不收取任何外汇手续费或境外交易费。使用 Moon X 卡进行的所有消费均需支付 1% 的手续费，每笔交易…" at bounding box center [265, 154] width 290 height 13
drag, startPoint x: 208, startPoint y: 101, endPoint x: 295, endPoint y: 103, distance: 87.3
click at [295, 148] on font "Moon X 卡可在 130 多个国家/地区使用，我们不收取任何外汇手续费或境外交易费。使用 Moon X 卡进行的所有消费均需支付 1% 的手续费，每笔交易…" at bounding box center [265, 154] width 290 height 13
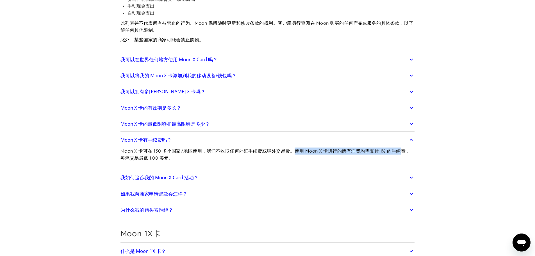
drag, startPoint x: 299, startPoint y: 102, endPoint x: 406, endPoint y: 104, distance: 107.0
click at [406, 148] on font "Moon X 卡可在 130 多个国家/地区使用，我们不收取任何外汇手续费或境外交易费。使用 Moon X 卡进行的所有消费均需支付 1% 的手续费，每笔交易…" at bounding box center [265, 154] width 290 height 13
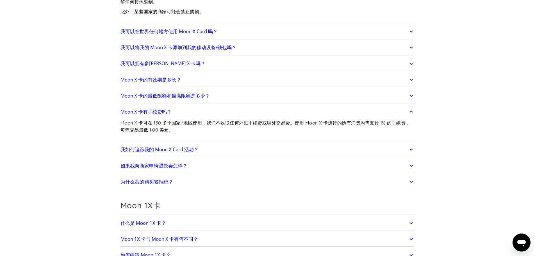
click at [241, 160] on link "如果我向商家申请退款会怎样？" at bounding box center [267, 166] width 294 height 12
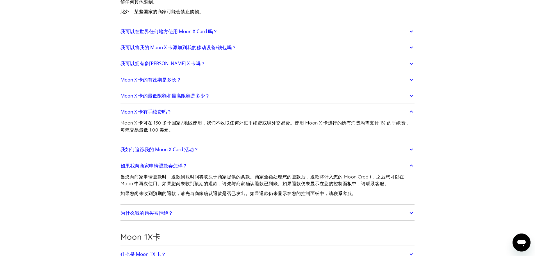
click at [241, 160] on link "如果我向商家申请退款会怎样？" at bounding box center [267, 166] width 294 height 12
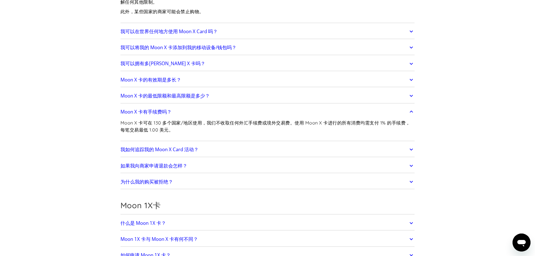
click at [223, 176] on link "为什么我的购买被拒绝？" at bounding box center [267, 182] width 294 height 12
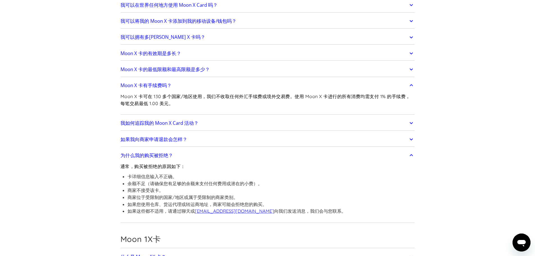
scroll to position [786, 0]
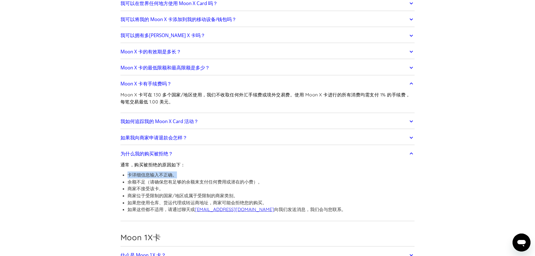
drag, startPoint x: 129, startPoint y: 127, endPoint x: 202, endPoint y: 127, distance: 73.3
click at [202, 171] on li "卡详细信息输入不正确。" at bounding box center [236, 174] width 218 height 7
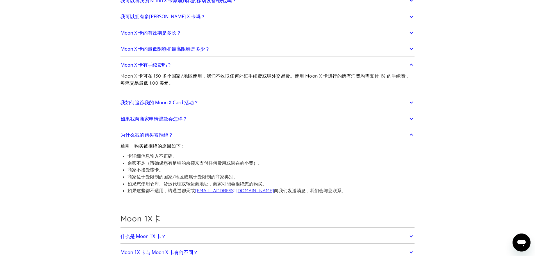
scroll to position [814, 0]
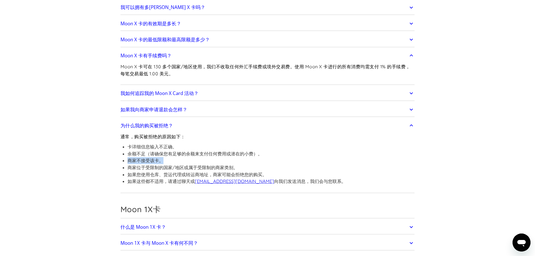
drag, startPoint x: 129, startPoint y: 111, endPoint x: 189, endPoint y: 111, distance: 60.4
click at [189, 157] on li "商家不接受该卡。" at bounding box center [236, 160] width 218 height 7
drag, startPoint x: 127, startPoint y: 118, endPoint x: 260, endPoint y: 118, distance: 133.1
click at [256, 164] on li "商家位于受限制的国家/地区或属于受限制的商家类别。" at bounding box center [236, 167] width 218 height 7
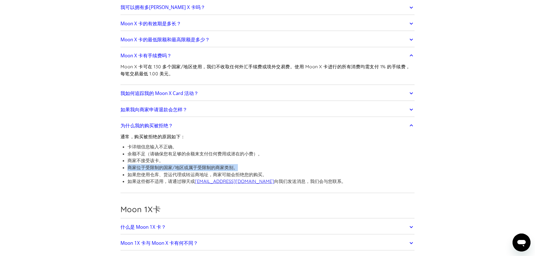
click at [260, 164] on li "商家位于受限制的国家/地区或属于受限制的商家类别。" at bounding box center [236, 167] width 218 height 7
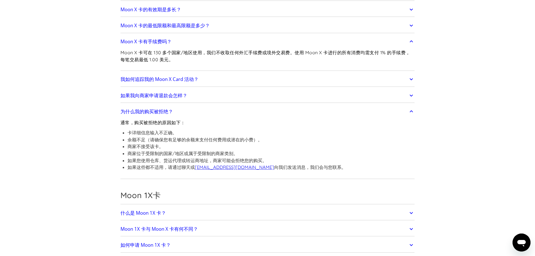
scroll to position [842, 0]
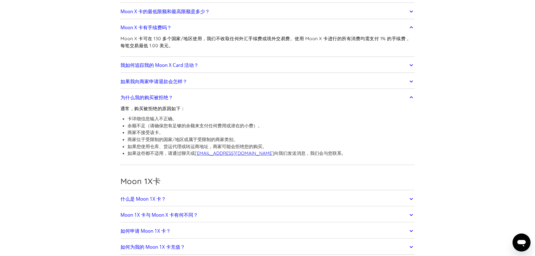
click at [187, 193] on link "什么是 Moon 1X 卡？" at bounding box center [267, 199] width 294 height 12
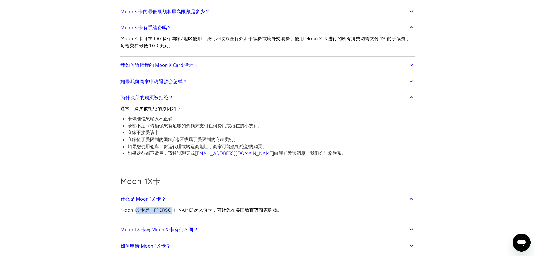
drag, startPoint x: 136, startPoint y: 161, endPoint x: 182, endPoint y: 161, distance: 45.8
click at [182, 207] on font "Moon 1X 卡是一张单次充值卡，可让您在美国数百万商家购物。" at bounding box center [200, 210] width 161 height 6
click at [189, 207] on font "Moon 1X 卡是一张单次充值卡，可让您在美国数百万商家购物。" at bounding box center [200, 210] width 161 height 6
drag, startPoint x: 188, startPoint y: 161, endPoint x: 287, endPoint y: 161, distance: 98.5
click at [287, 205] on div "Moon 1X 卡是一张单次充值卡，可让您在美国数百万商家购物。" at bounding box center [267, 212] width 294 height 15
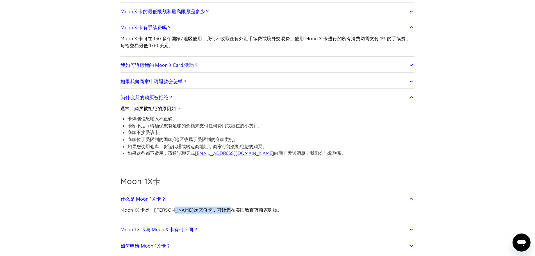
click at [287, 205] on div "Moon 1X 卡是一张单次充值卡，可让您在美国数百万商家购物。" at bounding box center [267, 212] width 294 height 15
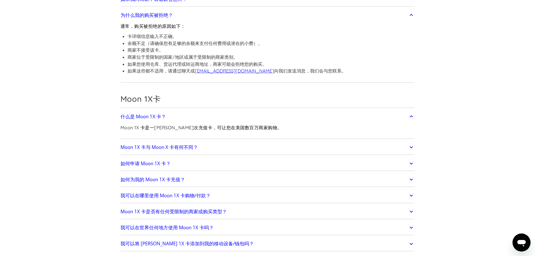
scroll to position [926, 0]
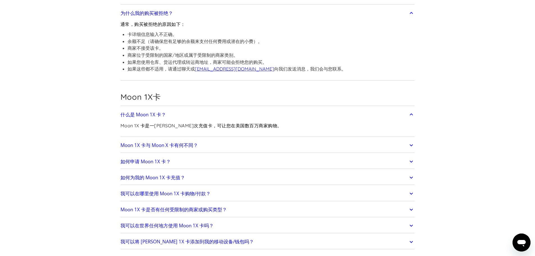
click at [232, 139] on link "Moon 1X 卡与 Moon X 卡有何不同？" at bounding box center [267, 145] width 294 height 12
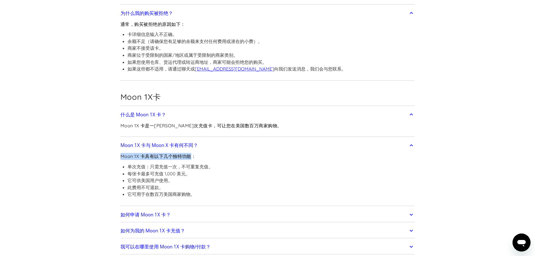
drag, startPoint x: 120, startPoint y: 110, endPoint x: 198, endPoint y: 110, distance: 77.8
click at [194, 153] on font "Moon 1X 卡具有以下几个独特功能：" at bounding box center [158, 156] width 76 height 6
click at [234, 151] on div "Moon 1X 卡具有以下几个独特功能： 单次充值：只需充值一次，不可重复充值。 每张卡最多可充值 1,000 美元。 它可供美国用户使用。 此费用不可退款。…" at bounding box center [267, 177] width 294 height 53
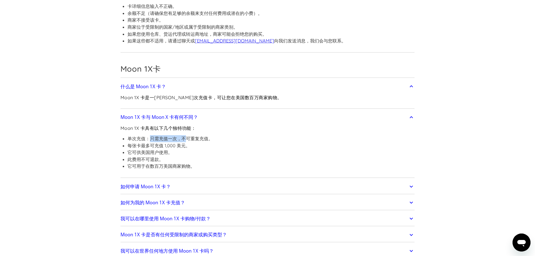
drag, startPoint x: 151, startPoint y: 88, endPoint x: 187, endPoint y: 88, distance: 36.2
click at [187, 136] on font "单次充值：只需充值一次，不可重复充值。" at bounding box center [169, 139] width 85 height 6
drag, startPoint x: 178, startPoint y: 89, endPoint x: 216, endPoint y: 89, distance: 37.6
click at [216, 123] on div "Moon 1X 卡具有以下几个独特功能： 单次充值：只需充值一次，不可重复充值。 每张卡最多可充值 1,000 美元。 它可供美国用户使用。 此费用不可退款。…" at bounding box center [267, 149] width 294 height 53
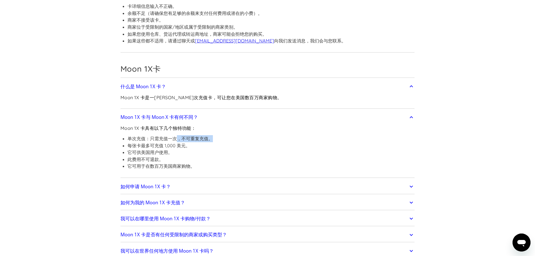
drag, startPoint x: 216, startPoint y: 89, endPoint x: 212, endPoint y: 91, distance: 4.4
click at [216, 123] on div "Moon 1X 卡具有以下几个独特功能： 单次充值：只需充值一次，不可重复充值。 每张卡最多可充值 1,000 美元。 它可供美国用户使用。 此费用不可退款。…" at bounding box center [267, 149] width 294 height 53
drag, startPoint x: 128, startPoint y: 97, endPoint x: 184, endPoint y: 97, distance: 56.1
click at [184, 143] on font "每张卡最多可充值 1,000 美元。" at bounding box center [158, 146] width 63 height 6
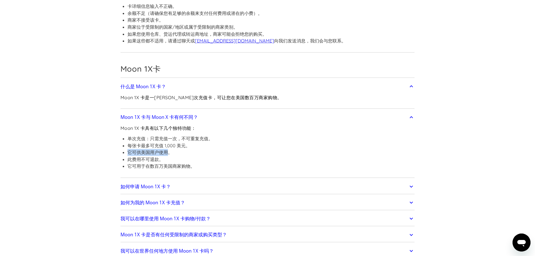
drag, startPoint x: 128, startPoint y: 103, endPoint x: 169, endPoint y: 103, distance: 41.0
click at [169, 149] on font "它可供美国用户使用。" at bounding box center [149, 152] width 45 height 6
drag, startPoint x: 129, startPoint y: 110, endPoint x: 167, endPoint y: 110, distance: 38.7
click at [167, 156] on li "此费用不可退款。" at bounding box center [169, 159] width 85 height 7
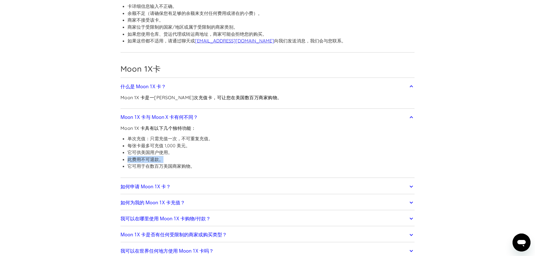
click at [234, 123] on div "Moon 1X 卡具有以下几个独特功能： 单次充值：只需充值一次，不可重复充值。 每张卡最多可充值 1,000 美元。 它可供美国用户使用。 此费用不可退款。…" at bounding box center [267, 149] width 294 height 53
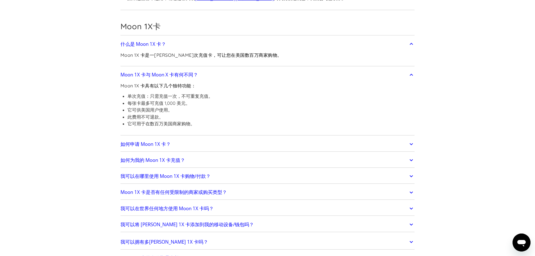
scroll to position [1011, 0]
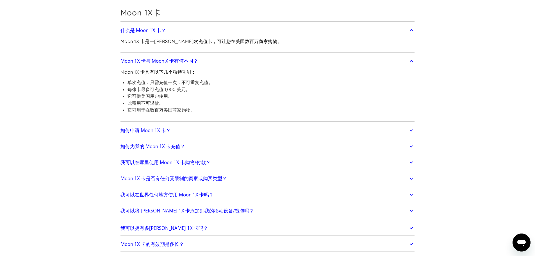
click at [171, 159] on font "我可以在哪里使用 Moon 1X 卡购物/付款？" at bounding box center [165, 162] width 90 height 6
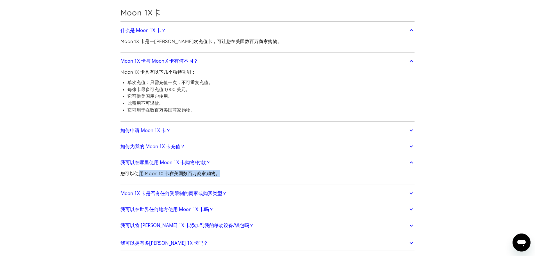
drag, startPoint x: 137, startPoint y: 125, endPoint x: 276, endPoint y: 125, distance: 139.2
click at [276, 168] on div "您可以使用 Moon 1X 卡在美国数百万商家购物。" at bounding box center [267, 175] width 294 height 15
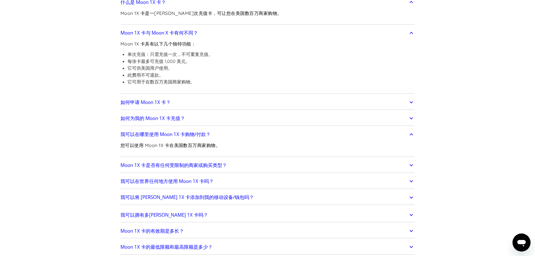
click at [195, 191] on link "我可以将 Moon 1X 卡添加到我的移动设备/钱包吗？" at bounding box center [267, 197] width 294 height 12
click at [182, 178] on font "我可以在世界任何地方使用 Moon 1X 卡吗？" at bounding box center [166, 181] width 93 height 6
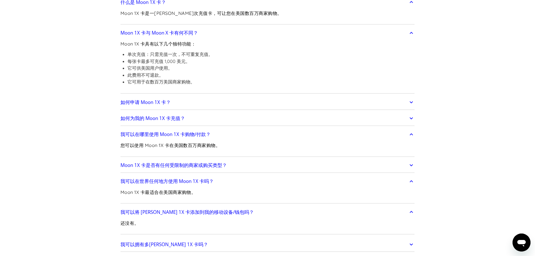
click at [178, 162] on font "Moon 1X 卡是否有任何受限制的商家或购买类型？" at bounding box center [173, 165] width 106 height 6
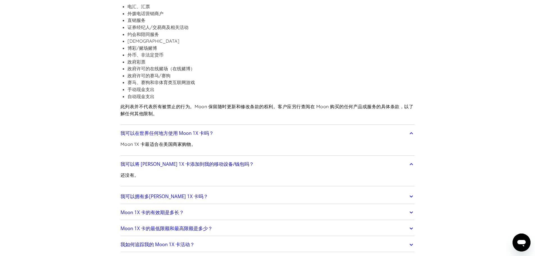
scroll to position [1263, 0]
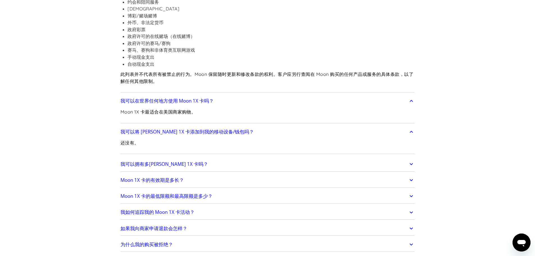
click at [222, 158] on link "我可以拥有多张 Moon 1X 卡吗？" at bounding box center [267, 164] width 294 height 12
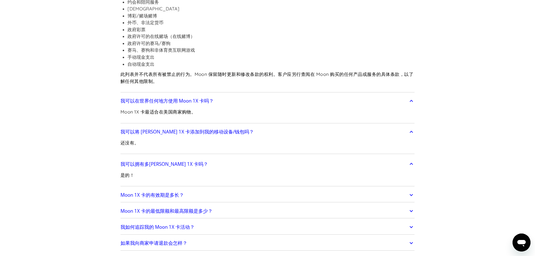
click at [222, 158] on link "我可以拥有多张 Moon 1X 卡吗？" at bounding box center [267, 164] width 294 height 12
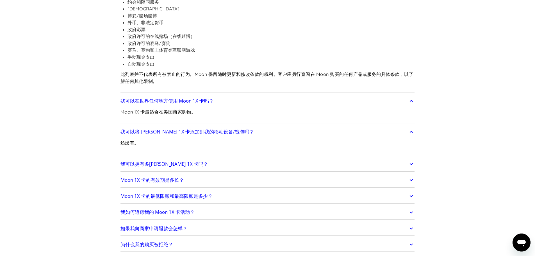
click at [204, 158] on link "我可以拥有多张 Moon 1X 卡吗？" at bounding box center [267, 164] width 294 height 12
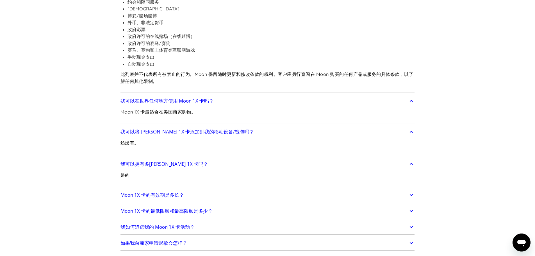
click at [202, 158] on link "我可以拥有多张 Moon 1X 卡吗？" at bounding box center [267, 164] width 294 height 12
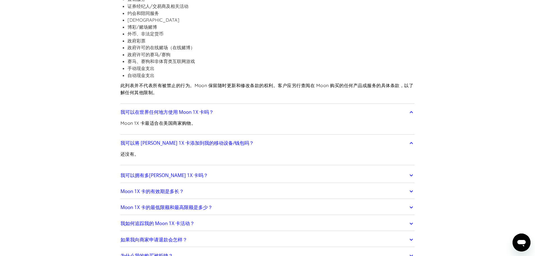
scroll to position [1235, 0]
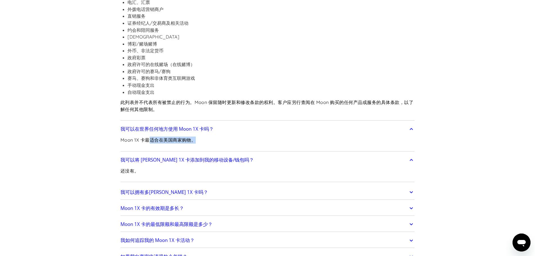
drag, startPoint x: 148, startPoint y: 91, endPoint x: 240, endPoint y: 90, distance: 91.8
click at [240, 135] on div "Moon 1X 卡最适合在美国商家购物。" at bounding box center [267, 142] width 294 height 15
click at [247, 135] on div "Moon 1X 卡最适合在美国商家购物。" at bounding box center [267, 142] width 294 height 15
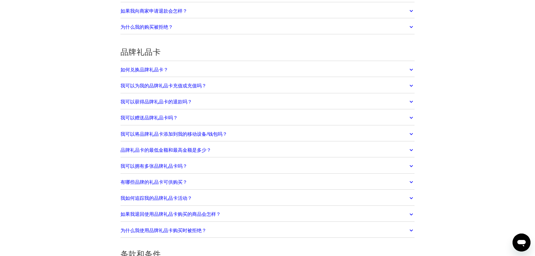
scroll to position [1432, 0]
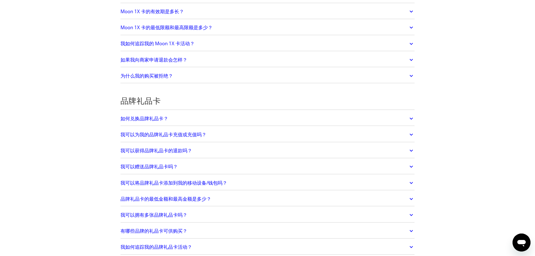
click at [164, 115] on font "如何兑换品牌礼品卡？" at bounding box center [144, 118] width 48 height 6
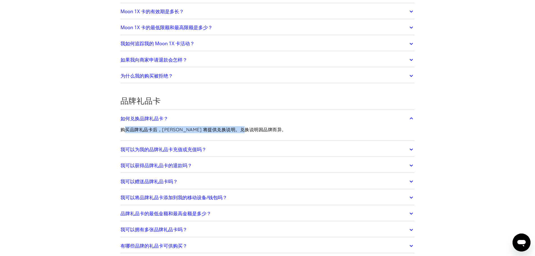
drag, startPoint x: 125, startPoint y: 80, endPoint x: 267, endPoint y: 79, distance: 141.2
click at [267, 124] on div "购买品牌礼品卡后，Moon 将提供兑换说明。兑换说明因品牌而异。" at bounding box center [267, 131] width 294 height 15
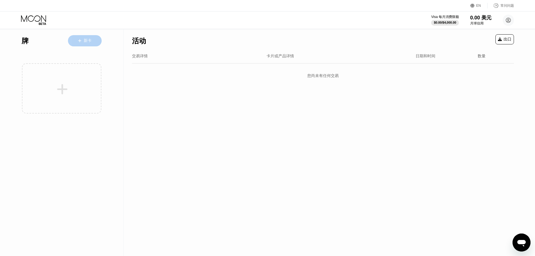
click at [86, 40] on font "新卡" at bounding box center [88, 40] width 8 height 4
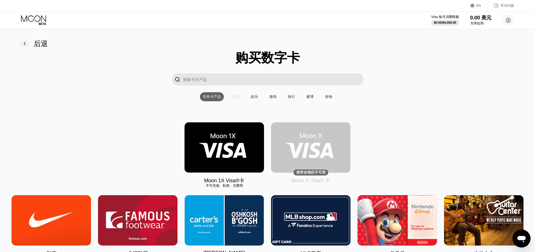
click at [237, 99] on font "签证" at bounding box center [235, 96] width 7 height 4
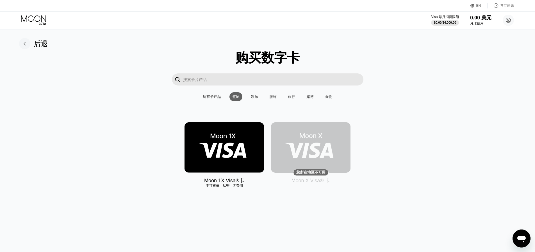
click at [251, 99] on font "娱乐" at bounding box center [254, 96] width 7 height 4
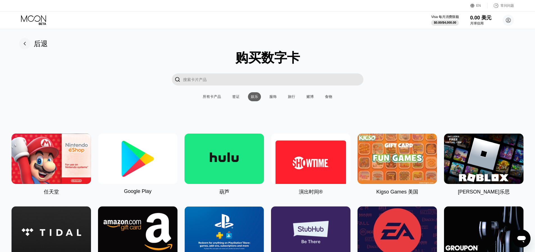
click at [310, 98] on font "赌博" at bounding box center [309, 96] width 7 height 4
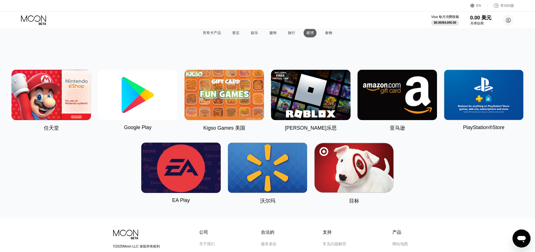
scroll to position [28, 0]
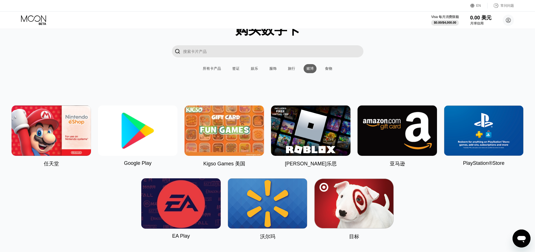
click at [227, 53] on input "搜索卡片产品" at bounding box center [273, 51] width 180 height 12
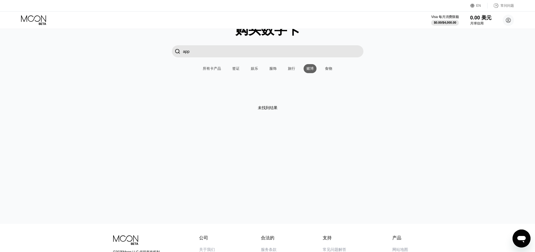
click at [216, 68] on font "所有卡产品" at bounding box center [212, 68] width 18 height 4
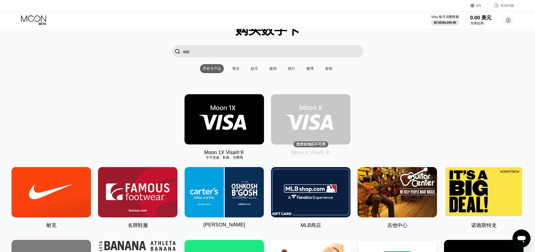
click at [239, 54] on input "app" at bounding box center [273, 51] width 180 height 12
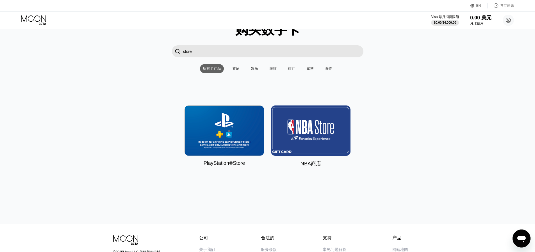
click at [203, 54] on input "store" at bounding box center [273, 51] width 180 height 12
drag, startPoint x: 174, startPoint y: 49, endPoint x: 93, endPoint y: 33, distance: 82.5
click at [95, 35] on div "购买数字卡  store 所有卡产品 签证 娱乐 服饰 旅行 赌博 食物 PlayStation®Store NBA商店" at bounding box center [267, 94] width 522 height 146
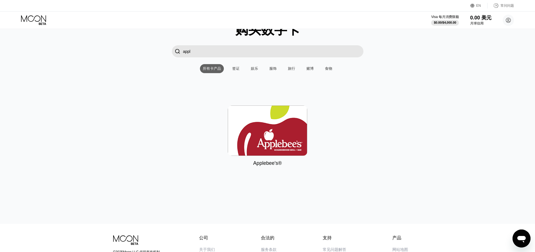
type input "apple"
drag, startPoint x: 169, startPoint y: 52, endPoint x: 208, endPoint y: 53, distance: 39.0
click at [155, 52] on div " apple" at bounding box center [267, 51] width 522 height 12
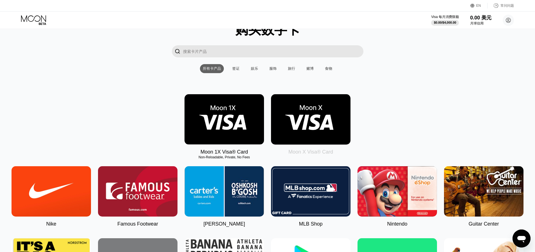
click at [377, 124] on div "Moon 1X Visa® Card Non-Reloadable, Private, No Fees Moon X Visa® Card" at bounding box center [267, 124] width 522 height 61
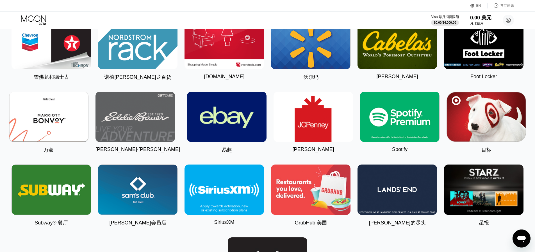
scroll to position [1123, 0]
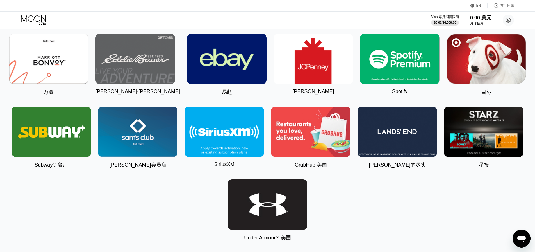
click at [159, 144] on img at bounding box center [137, 131] width 79 height 50
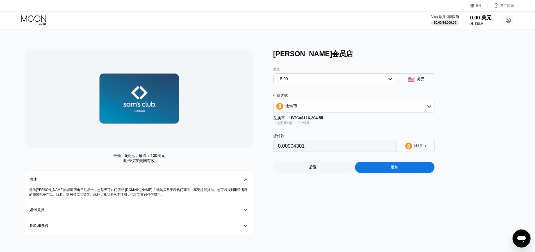
click at [383, 79] on div "5.00" at bounding box center [335, 78] width 120 height 9
click at [286, 103] on font "10.00" at bounding box center [285, 101] width 10 height 4
click at [460, 100] on div "[PERSON_NAME]会员店 数量 10.00 美元 付款方式 比特币 兑换率： 1 BTC ≈ $116,204.55 上次更新时间： 9分钟前 您付款…" at bounding box center [394, 141] width 243 height 184
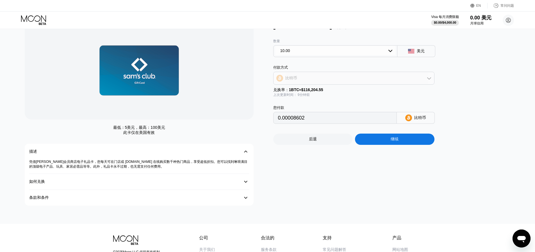
click at [399, 80] on div "比特币" at bounding box center [353, 77] width 161 height 11
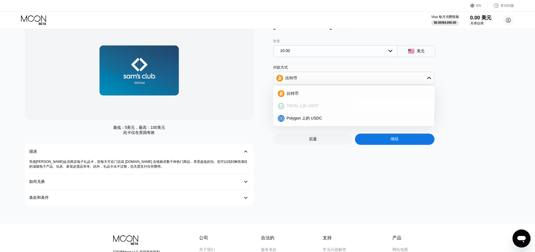
click at [305, 106] on font "TRON 上的 USDT" at bounding box center [303, 105] width 32 height 4
type input "10.10"
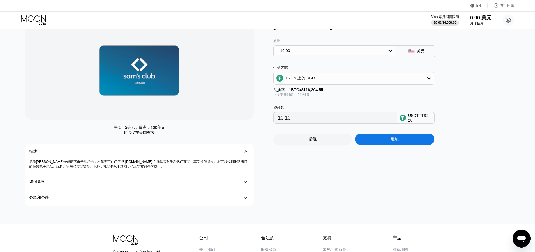
click at [475, 103] on div "[PERSON_NAME]会员店 数量 10.00 美元 付款方式 TRON 上的 USDT 兑换率： 1 BTC ≈ $116,204.55 上次更新时间：…" at bounding box center [394, 113] width 243 height 184
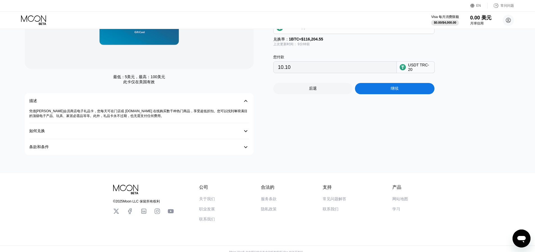
scroll to position [84, 0]
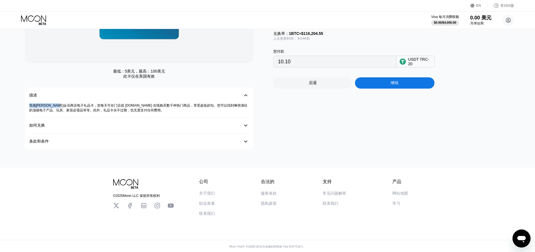
drag, startPoint x: 30, startPoint y: 106, endPoint x: 75, endPoint y: 106, distance: 44.4
click at [75, 106] on font "凭借[PERSON_NAME]会员商店电子礼品卡，您每天可在门店或 [DOMAIN_NAME] 在线购买数千种热门商品，享受超低折扣。您可以找到琳琅满目的顶级…" at bounding box center [138, 107] width 218 height 9
drag, startPoint x: 74, startPoint y: 106, endPoint x: 166, endPoint y: 106, distance: 92.1
click at [166, 106] on font "凭借[PERSON_NAME]会员商店电子礼品卡，您每天可在门店或 [DOMAIN_NAME] 在线购买数千种热门商品，享受超低折扣。您可以找到琳琅满目的顶级…" at bounding box center [138, 107] width 218 height 9
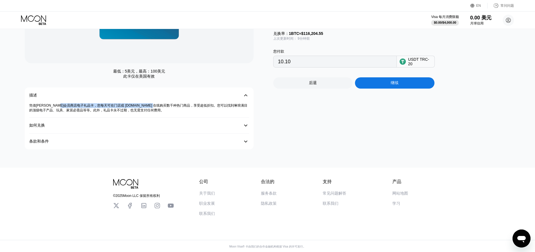
click at [166, 106] on font "凭借[PERSON_NAME]会员商店电子礼品卡，您每天可在门店或 [DOMAIN_NAME] 在线购买数千种热门商品，享受超低折扣。您可以找到琳琅满目的顶级…" at bounding box center [138, 107] width 218 height 9
drag, startPoint x: 169, startPoint y: 106, endPoint x: 198, endPoint y: 106, distance: 28.9
click at [198, 106] on font "凭借[PERSON_NAME]会员商店电子礼品卡，您每天可在门店或 [DOMAIN_NAME] 在线购买数千种热门商品，享受超低折扣。您可以找到琳琅满目的顶级…" at bounding box center [138, 107] width 218 height 9
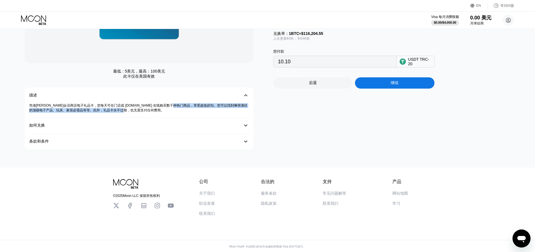
drag, startPoint x: 188, startPoint y: 106, endPoint x: 211, endPoint y: 113, distance: 23.7
click at [211, 113] on div "凭借[PERSON_NAME]会员商店电子礼品卡，您每天可在门店或 [DOMAIN_NAME] 在线购买数千种热门商品，享受超低折扣。您可以找到琳琅满目的顶级…" at bounding box center [139, 110] width 220 height 14
click at [265, 111] on div "最低： 5美元 ，最高： 100美元 此卡仅在 美国有效 描述 󰅀 凭借[PERSON_NAME]会员商店电子礼品卡，您每天可在门店或 [DOMAIN_NAM…" at bounding box center [146, 57] width 243 height 184
